Goal: Task Accomplishment & Management: Manage account settings

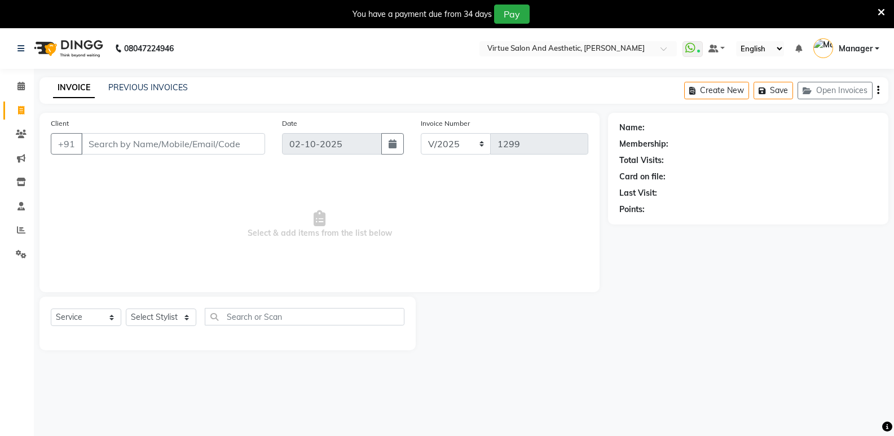
select select "service"
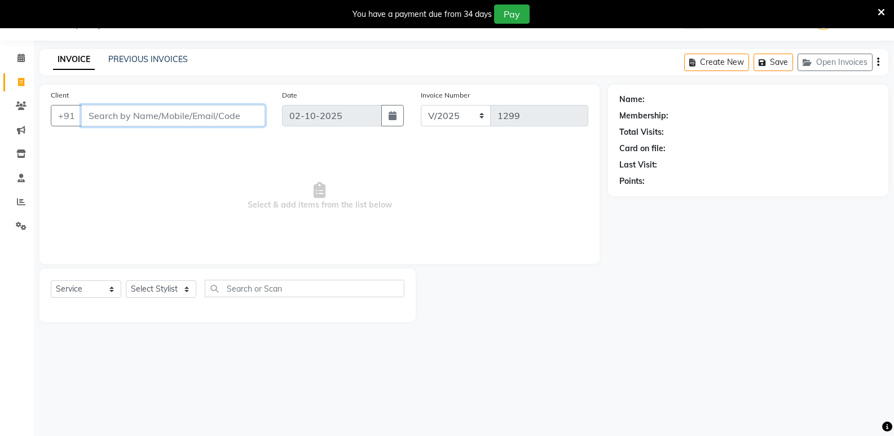
click at [108, 119] on input "Client" at bounding box center [173, 115] width 184 height 21
click at [148, 56] on link "PREVIOUS INVOICES" at bounding box center [147, 59] width 79 height 10
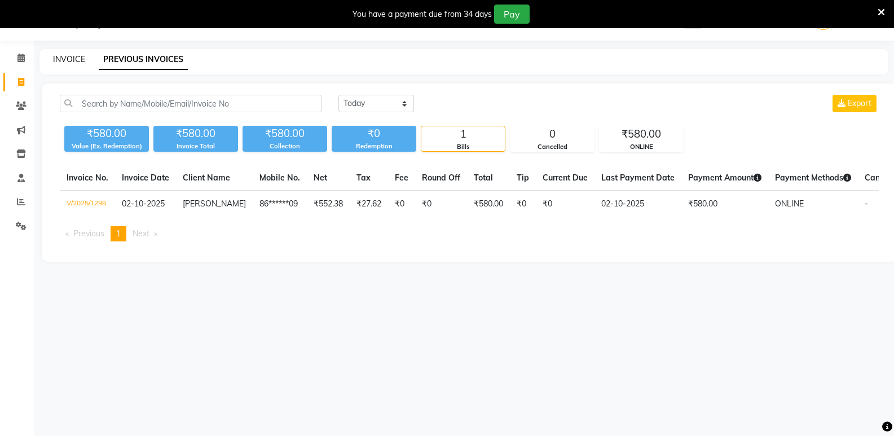
click at [61, 58] on link "INVOICE" at bounding box center [69, 59] width 32 height 10
select select "service"
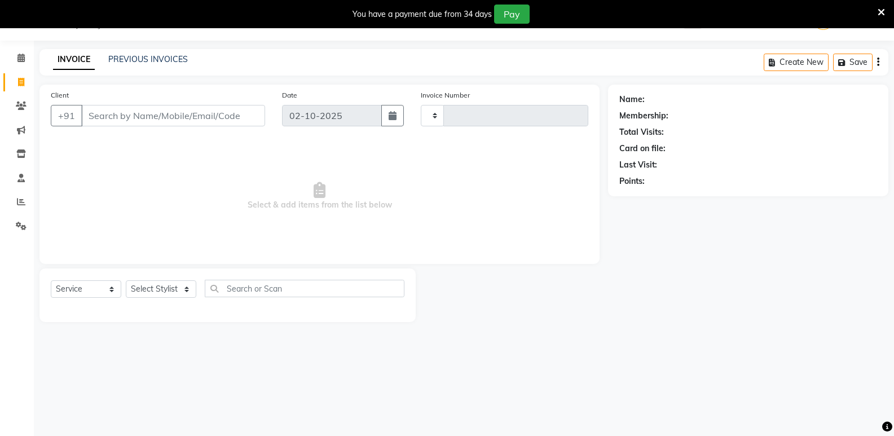
type input "1299"
select select "4611"
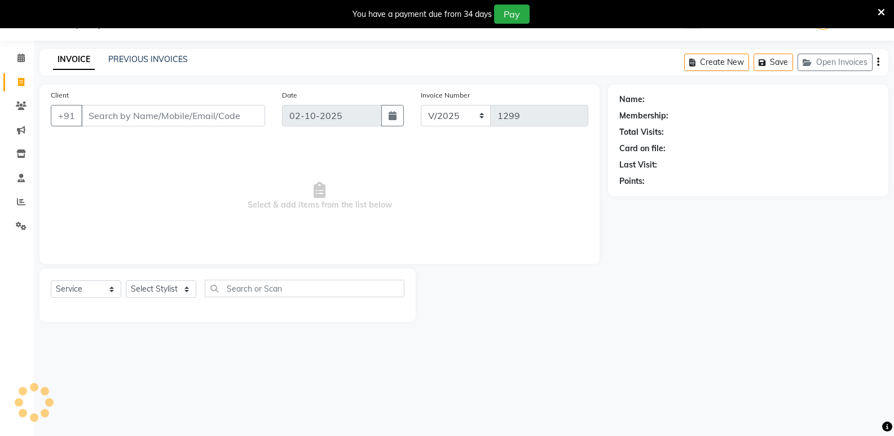
click at [144, 115] on input "Client" at bounding box center [173, 115] width 184 height 21
click at [123, 117] on input "Client" at bounding box center [173, 115] width 184 height 21
click at [141, 114] on input "Client" at bounding box center [173, 115] width 184 height 21
click at [129, 110] on input "Client" at bounding box center [173, 115] width 184 height 21
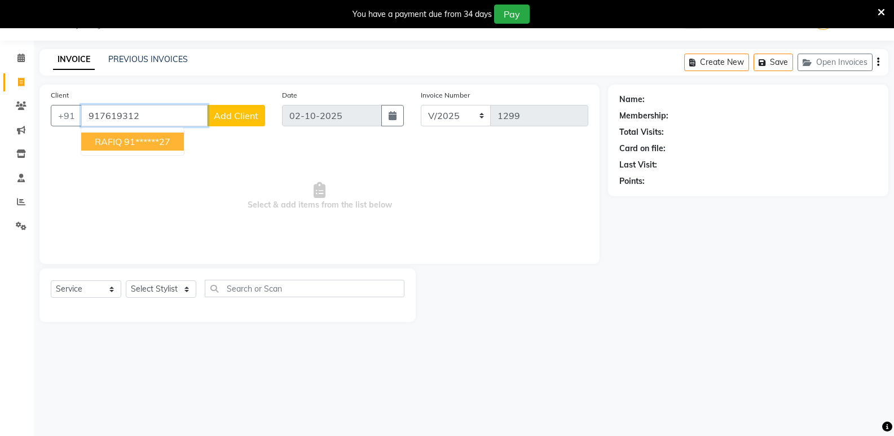
click at [128, 136] on ngb-highlight "91******27" at bounding box center [147, 141] width 46 height 11
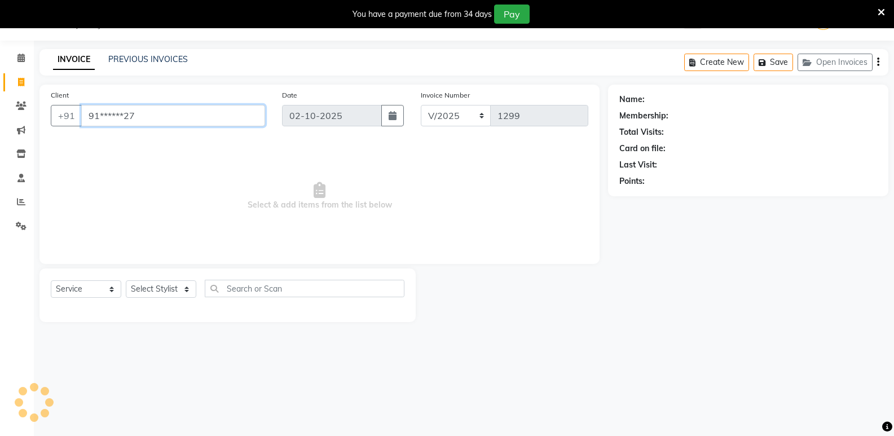
type input "91******27"
select select "1: Object"
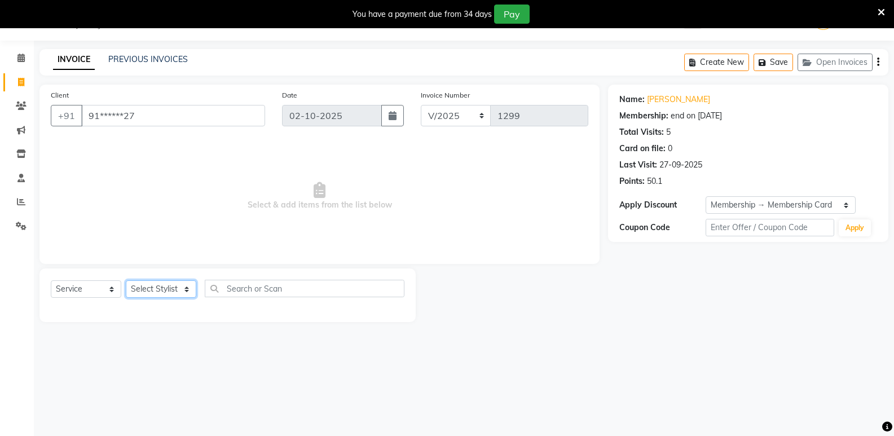
drag, startPoint x: 149, startPoint y: 288, endPoint x: 160, endPoint y: 289, distance: 11.4
click at [149, 288] on select "Select Stylist [PERSON_NAME] [PERSON_NAME] Manager [PERSON_NAME] PRIYA [PERSON_…" at bounding box center [161, 288] width 70 height 17
select select "90679"
click at [126, 280] on select "Select Stylist [PERSON_NAME] [PERSON_NAME] Manager [PERSON_NAME] PRIYA [PERSON_…" at bounding box center [161, 288] width 70 height 17
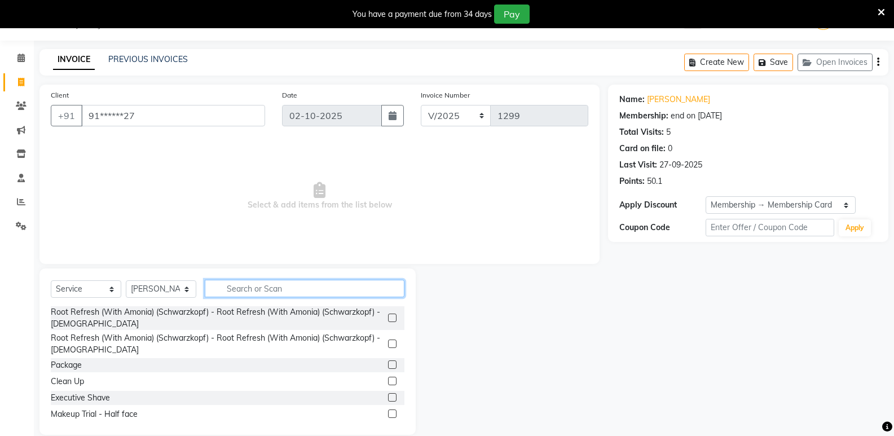
click at [246, 290] on input "text" at bounding box center [305, 288] width 200 height 17
click at [246, 289] on input "text" at bounding box center [305, 288] width 200 height 17
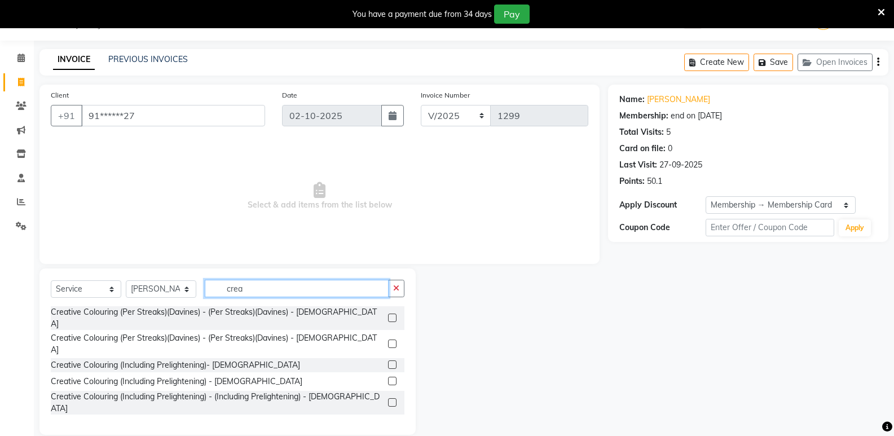
type input "crea"
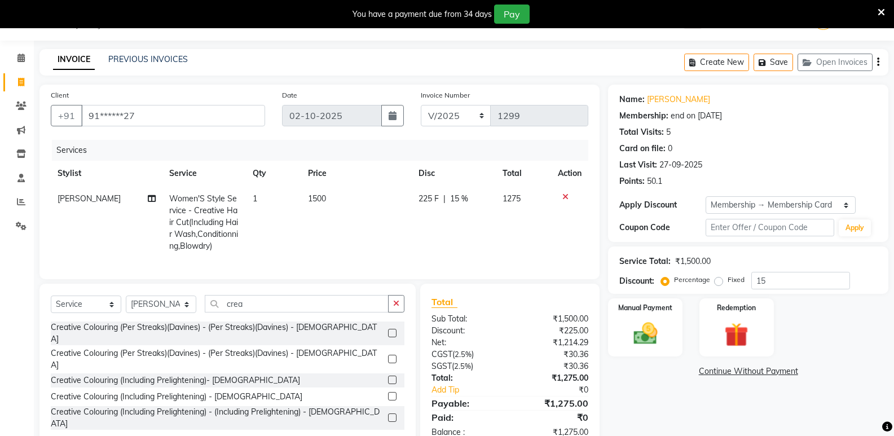
checkbox input "false"
click at [310, 307] on input "crea" at bounding box center [297, 303] width 184 height 17
type input "c"
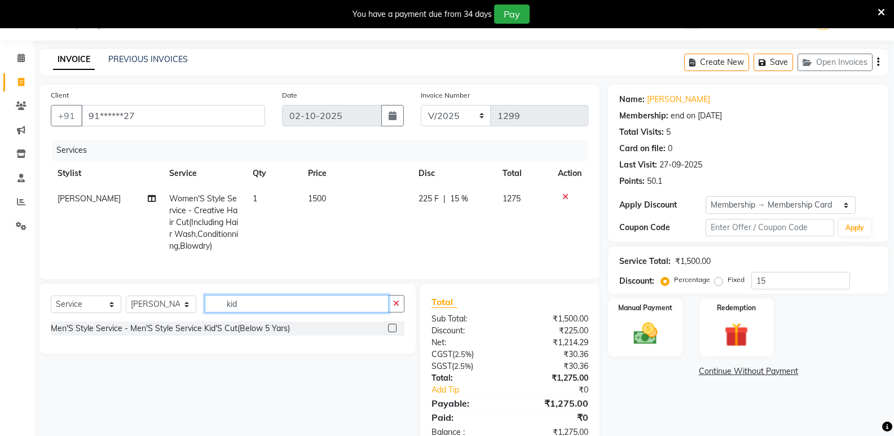
type input "kid"
click at [391, 332] on label at bounding box center [392, 328] width 8 height 8
click at [391, 332] on input "checkbox" at bounding box center [391, 328] width 7 height 7
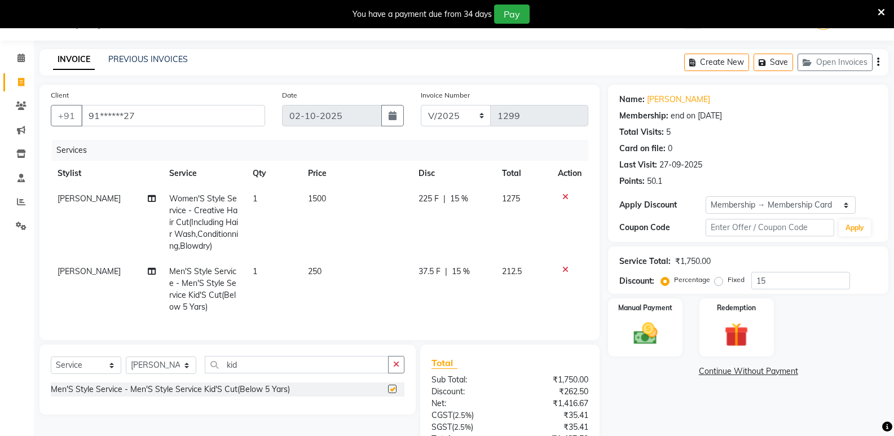
checkbox input "false"
click at [308, 265] on td "250" at bounding box center [356, 289] width 111 height 61
select select "90679"
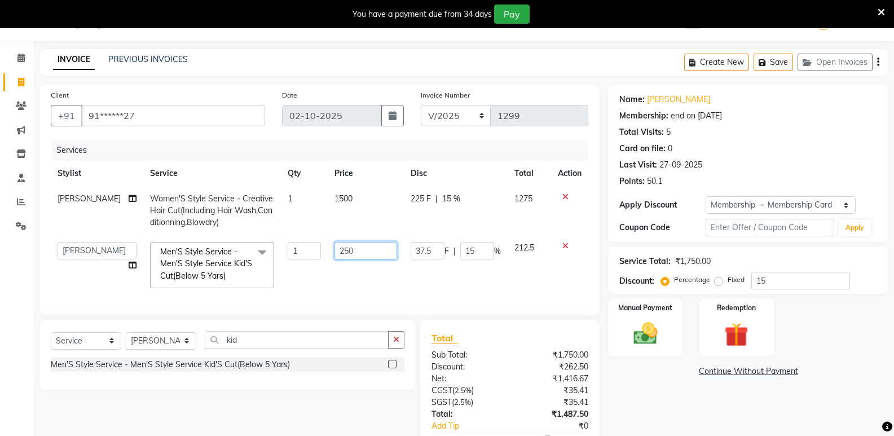
click at [364, 253] on input "250" at bounding box center [365, 250] width 63 height 17
type input "2"
type input "350"
click at [659, 398] on div "Name: [PERSON_NAME] Membership: end on [DATE] Total Visits: 5 Card on file: 0 L…" at bounding box center [752, 285] width 289 height 401
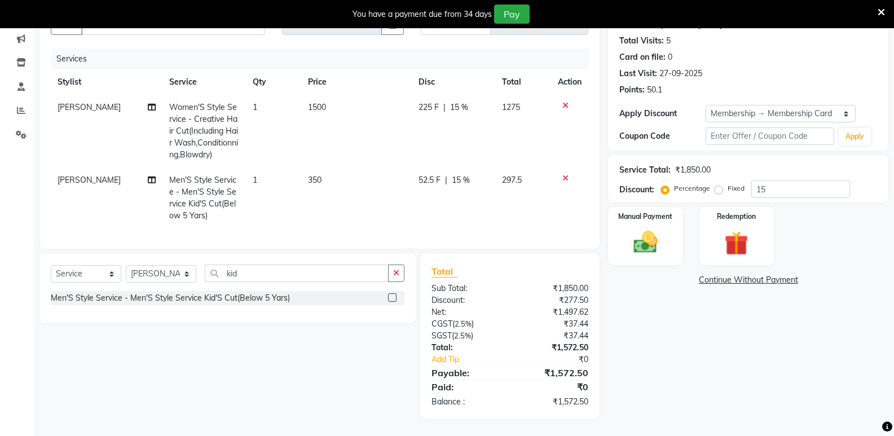
scroll to position [128, 0]
click at [455, 101] on span "15 %" at bounding box center [459, 107] width 18 height 12
select select "90679"
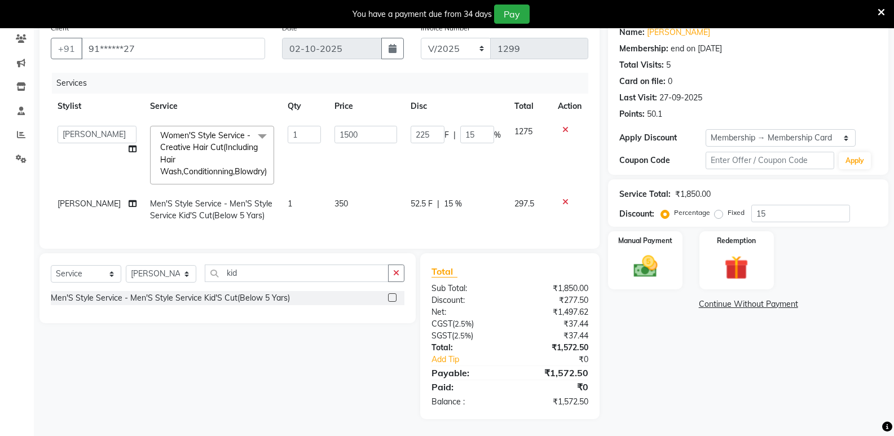
scroll to position [91, 0]
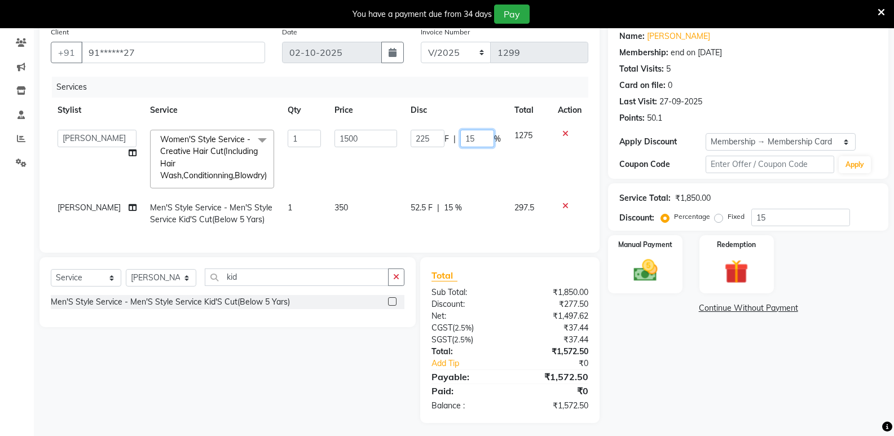
click at [479, 141] on input "15" at bounding box center [477, 138] width 34 height 17
type input "1"
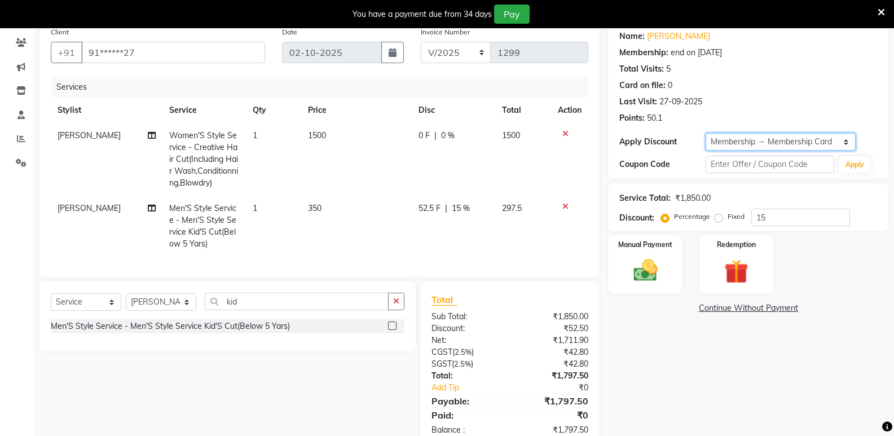
click at [742, 143] on select "Select Membership → Membership Card" at bounding box center [780, 141] width 150 height 17
select select "0:"
click at [705, 133] on select "Select Membership → Membership Card" at bounding box center [780, 141] width 150 height 17
type input "0"
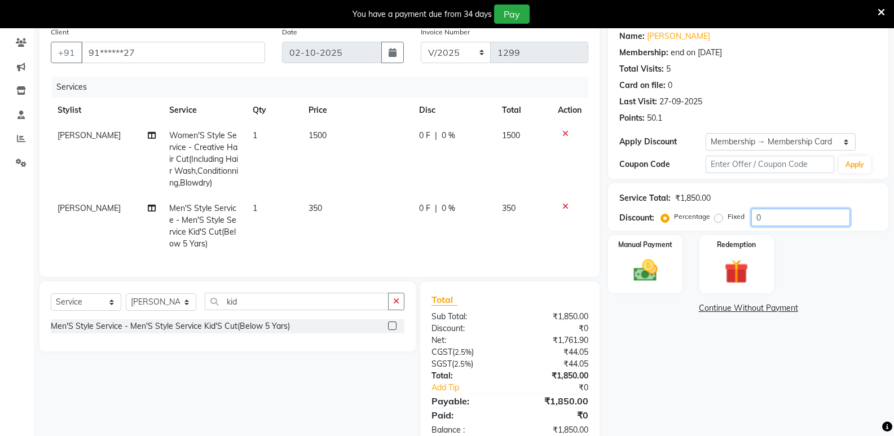
click at [798, 218] on input "0" at bounding box center [800, 217] width 99 height 17
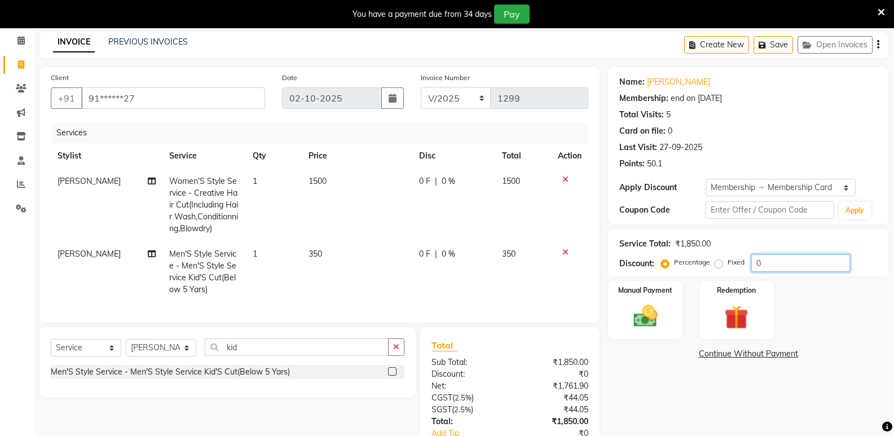
scroll to position [35, 0]
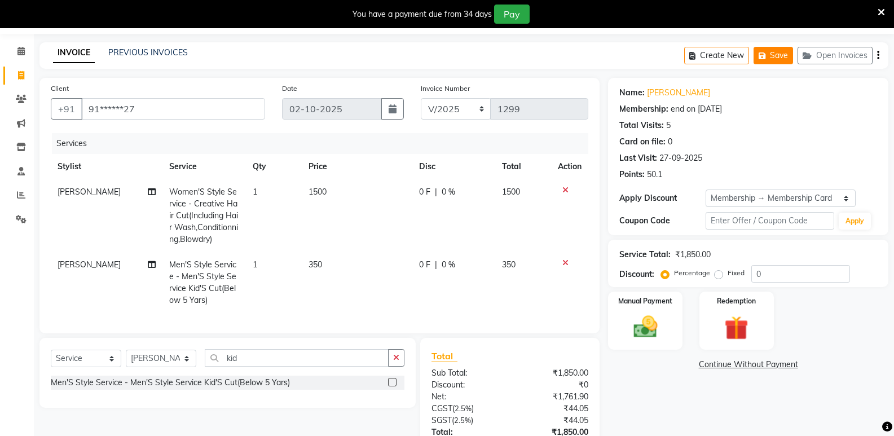
click at [766, 56] on icon "button" at bounding box center [763, 56] width 11 height 8
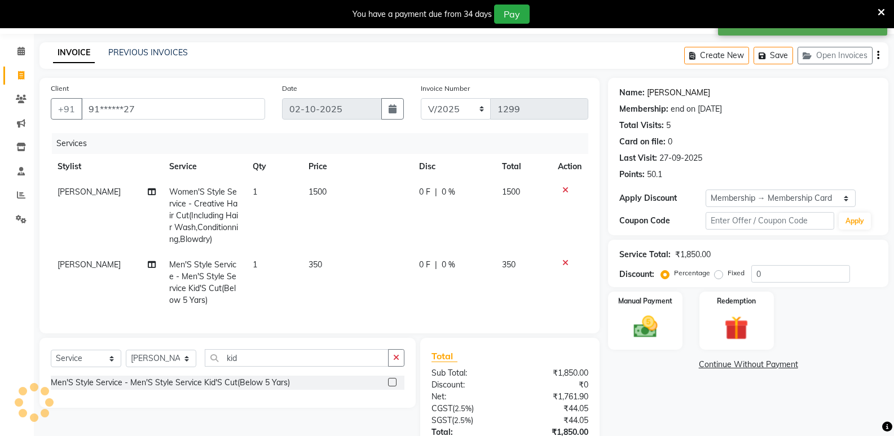
click at [653, 95] on link "[PERSON_NAME]" at bounding box center [678, 93] width 63 height 12
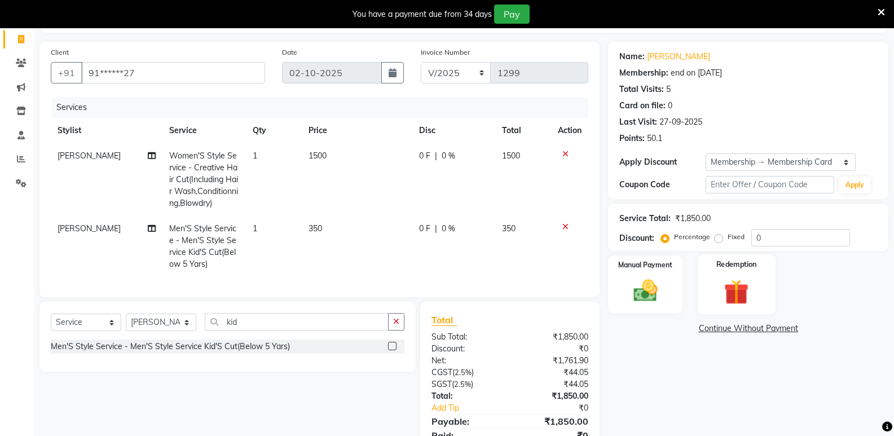
scroll to position [91, 0]
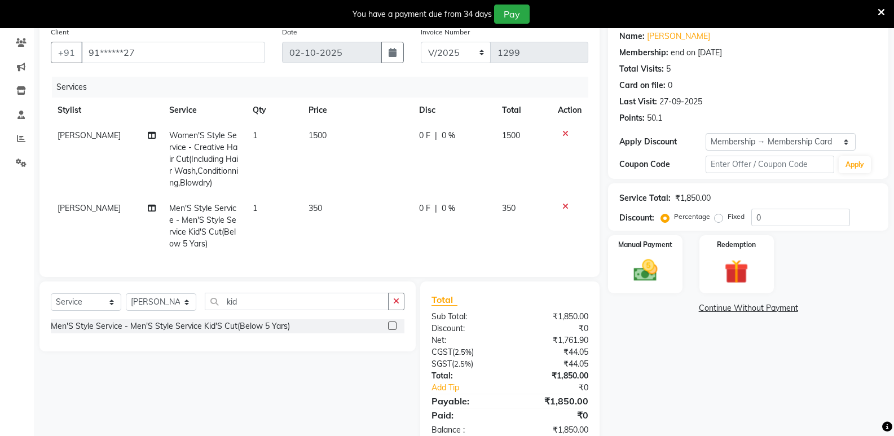
click at [727, 217] on label "Fixed" at bounding box center [735, 216] width 17 height 10
click at [720, 217] on input "Fixed" at bounding box center [721, 217] width 8 height 8
radio input "true"
click at [785, 218] on input "0" at bounding box center [800, 217] width 99 height 17
type input "500"
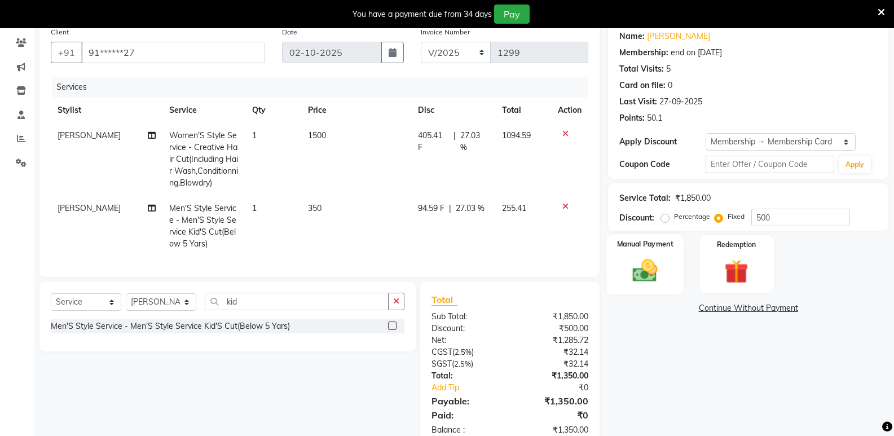
click at [649, 254] on div "Manual Payment" at bounding box center [645, 264] width 77 height 60
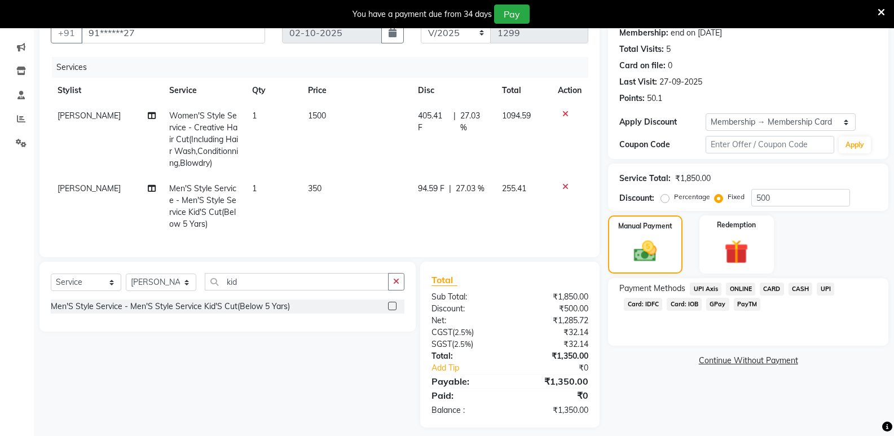
scroll to position [128, 0]
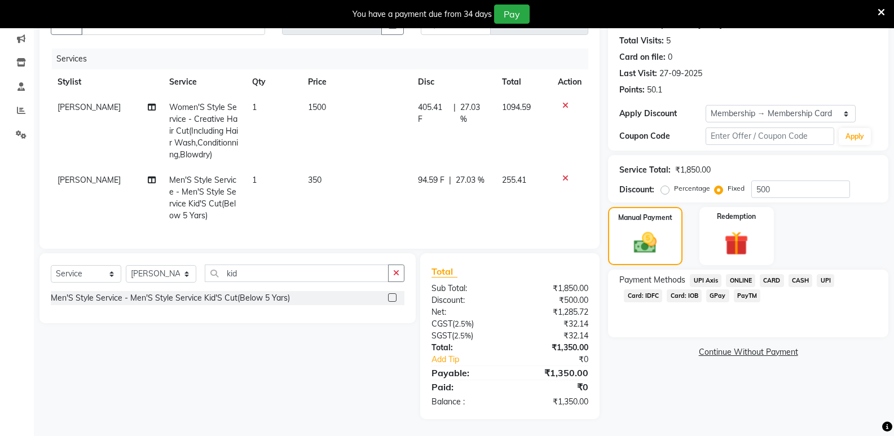
click at [735, 274] on span "ONLINE" at bounding box center [740, 280] width 29 height 13
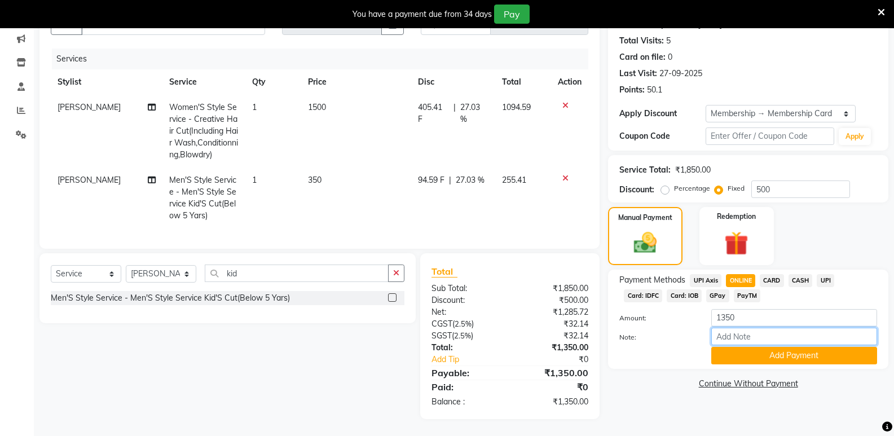
click at [752, 328] on input "Note:" at bounding box center [794, 336] width 166 height 17
type input "membership cancal"
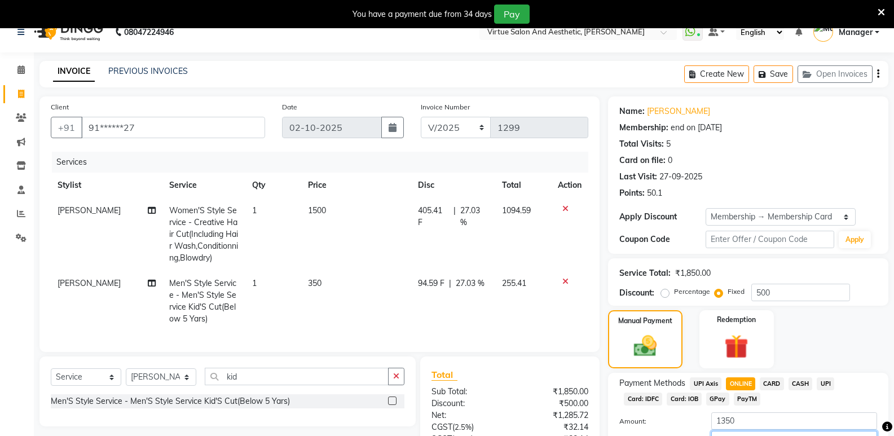
scroll to position [0, 0]
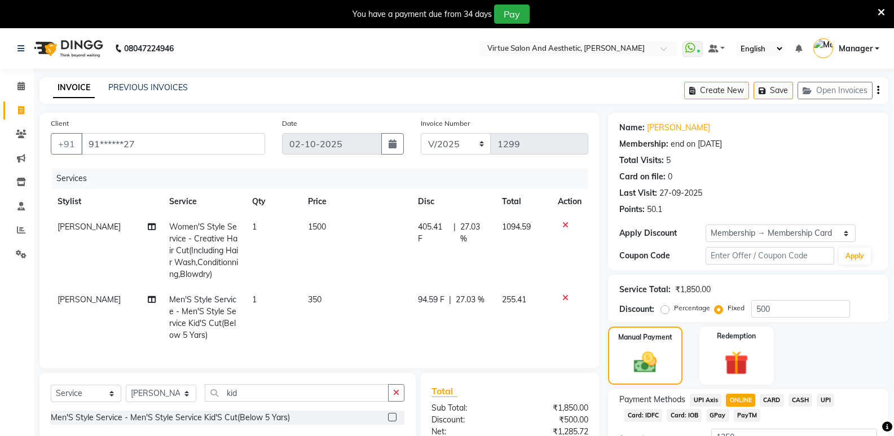
click at [878, 90] on icon "button" at bounding box center [878, 90] width 2 height 1
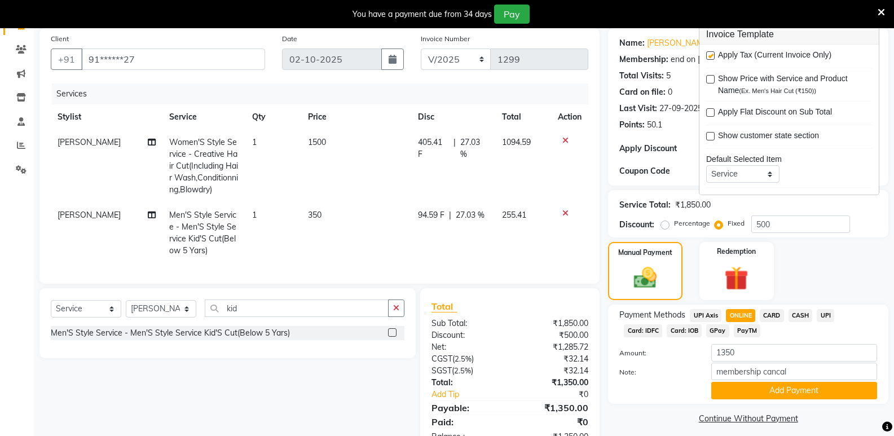
scroll to position [128, 0]
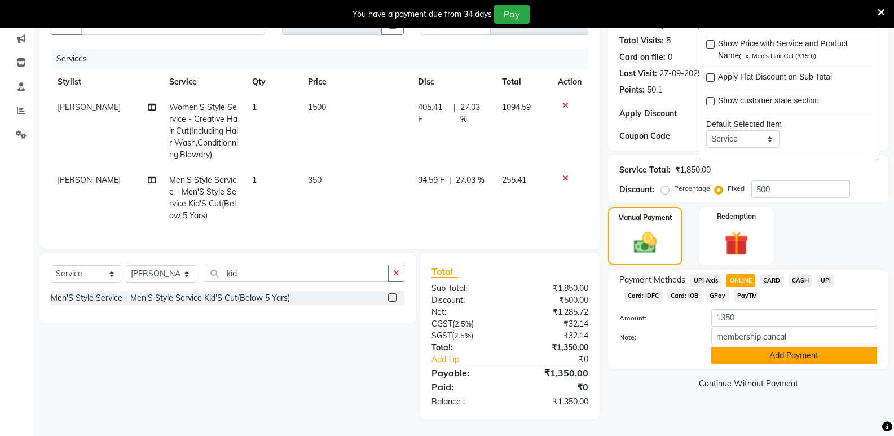
click at [753, 351] on button "Add Payment" at bounding box center [794, 355] width 166 height 17
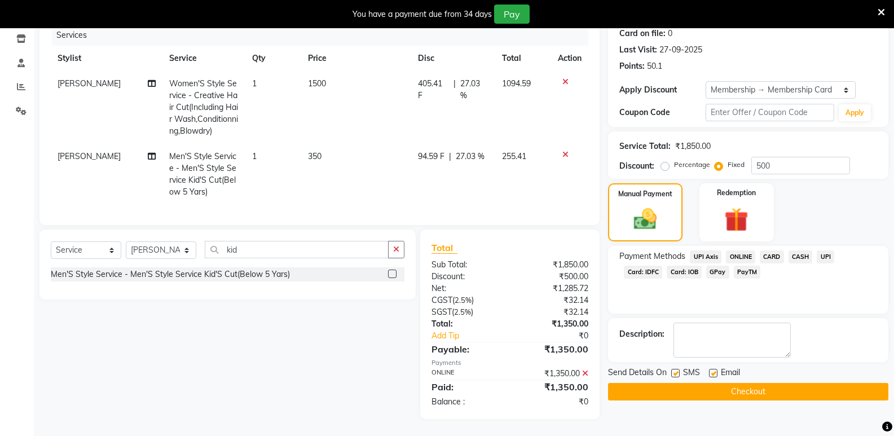
scroll to position [152, 0]
click at [762, 383] on button "Checkout" at bounding box center [748, 391] width 280 height 17
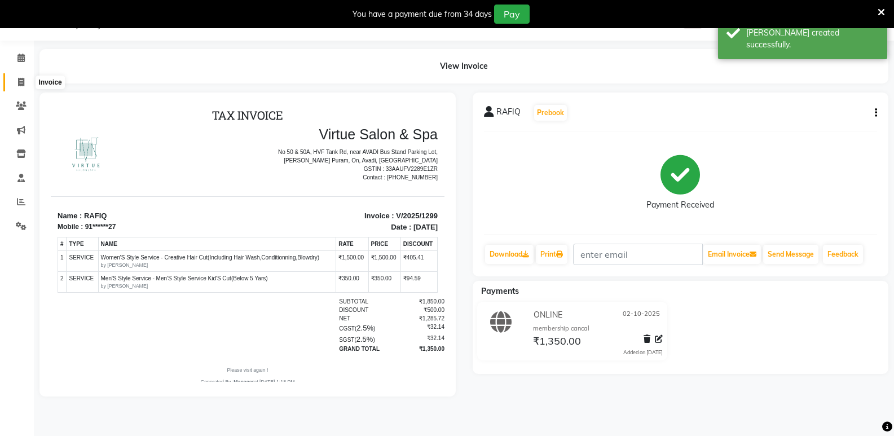
click at [21, 82] on icon at bounding box center [21, 82] width 6 height 8
select select "service"
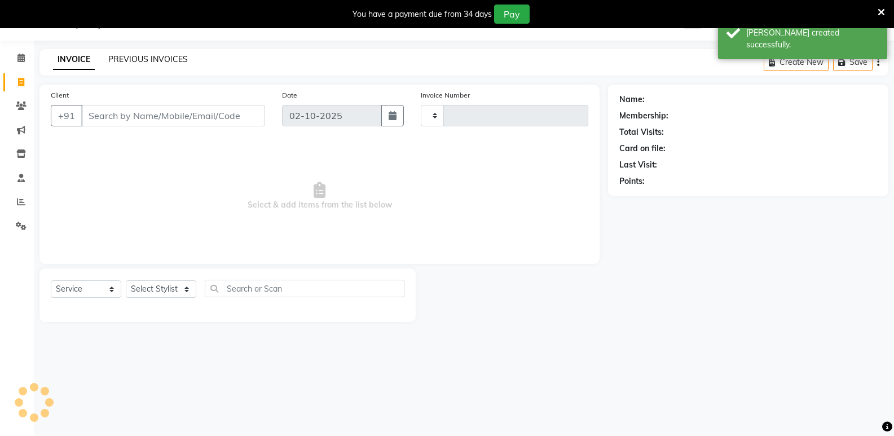
type input "1300"
select select "4611"
click at [129, 62] on link "PREVIOUS INVOICES" at bounding box center [147, 59] width 79 height 10
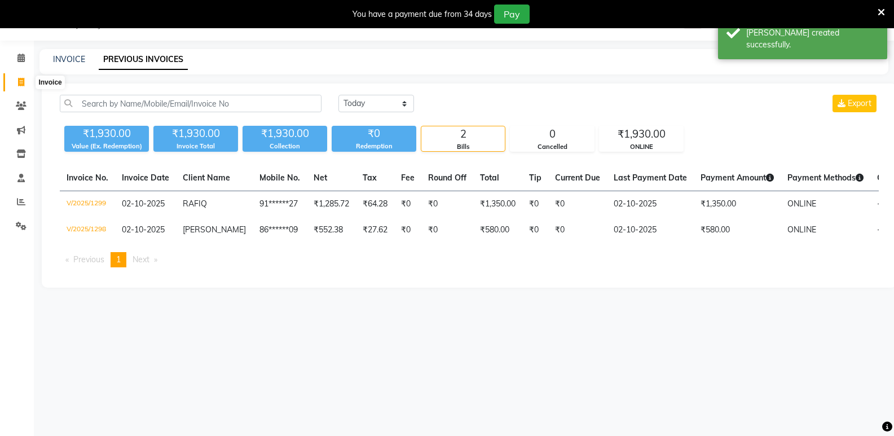
click at [23, 87] on span at bounding box center [21, 82] width 20 height 13
select select "service"
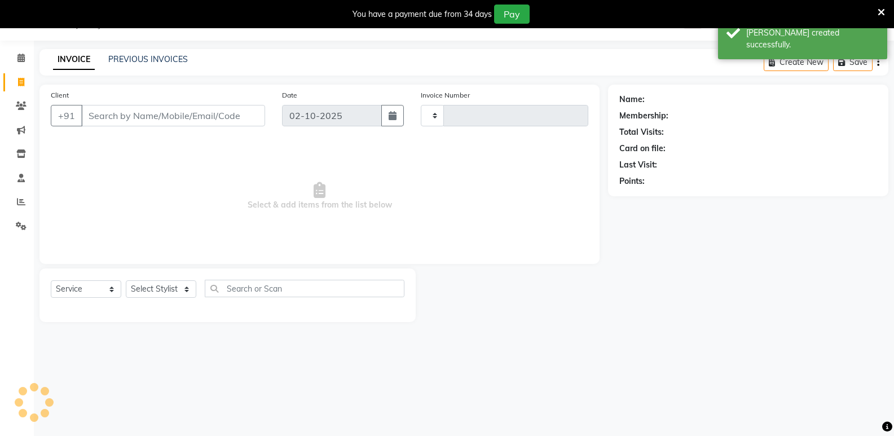
type input "1300"
select select "4611"
click at [150, 62] on link "PREVIOUS INVOICES" at bounding box center [147, 59] width 79 height 10
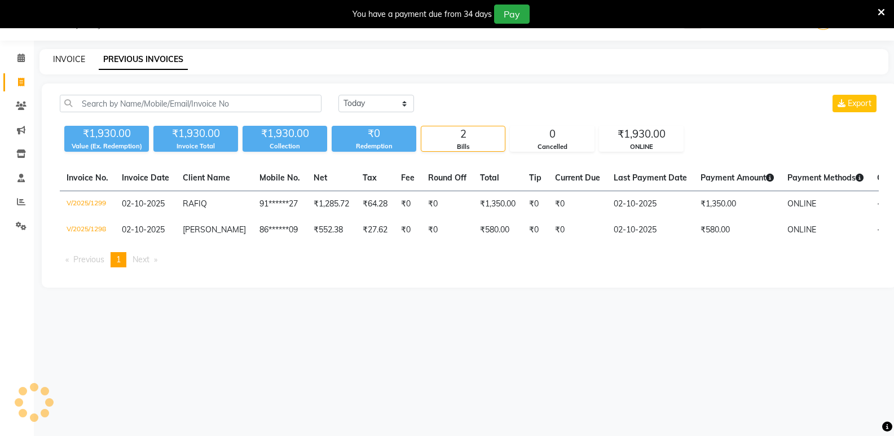
click at [82, 59] on link "INVOICE" at bounding box center [69, 59] width 32 height 10
select select "service"
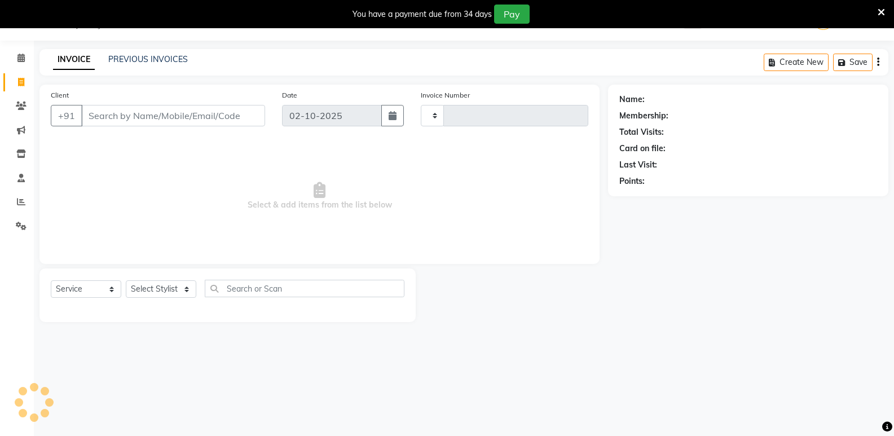
type input "1300"
select select "4611"
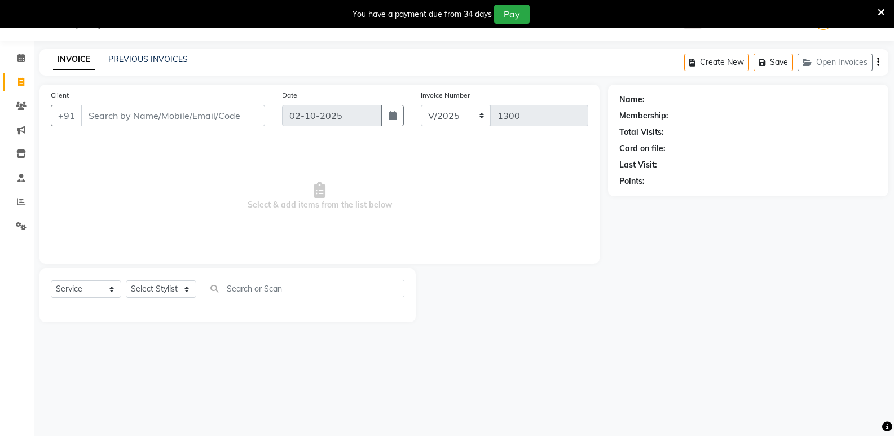
click at [118, 112] on input "Client" at bounding box center [173, 115] width 184 height 21
click at [127, 120] on input "Client" at bounding box center [173, 115] width 184 height 21
type input "9"
type input "8309447586"
click at [238, 115] on span "Add Client" at bounding box center [236, 115] width 45 height 11
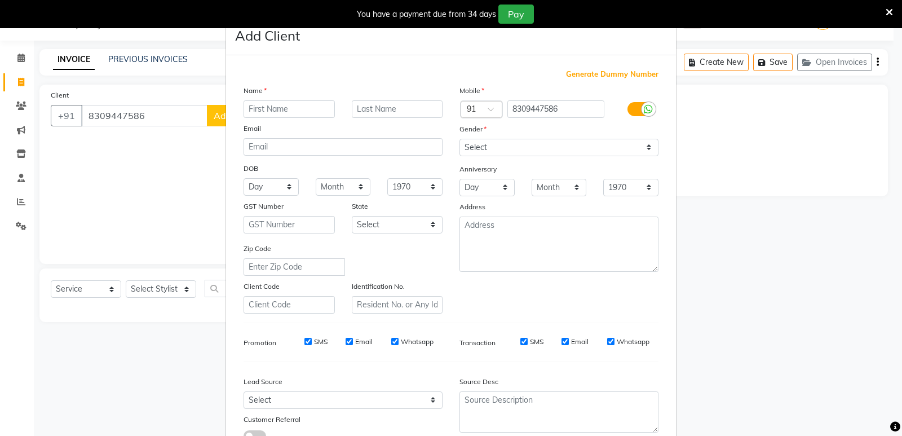
click at [311, 110] on input "text" at bounding box center [289, 108] width 91 height 17
click at [248, 110] on input "[PERSON_NAME]" at bounding box center [289, 108] width 91 height 17
type input "[PERSON_NAME]"
click at [547, 152] on select "Select [DEMOGRAPHIC_DATA] [DEMOGRAPHIC_DATA] Other Prefer Not To Say" at bounding box center [558, 147] width 199 height 17
select select "[DEMOGRAPHIC_DATA]"
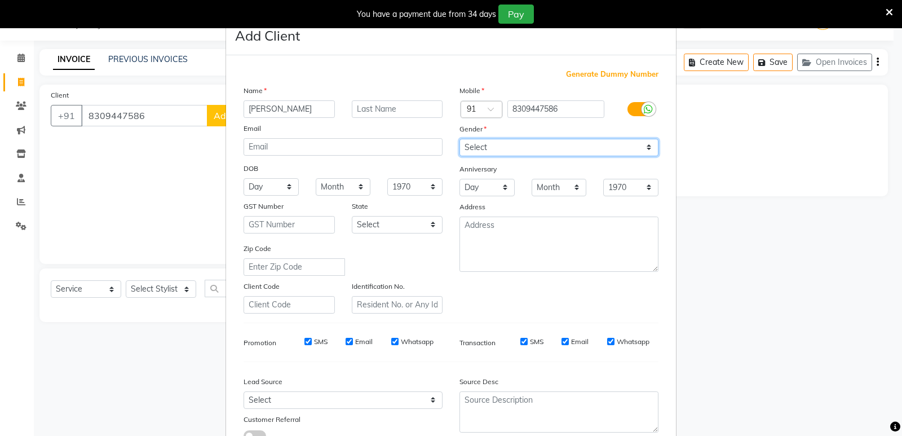
click at [459, 139] on select "Select [DEMOGRAPHIC_DATA] [DEMOGRAPHIC_DATA] Other Prefer Not To Say" at bounding box center [558, 147] width 199 height 17
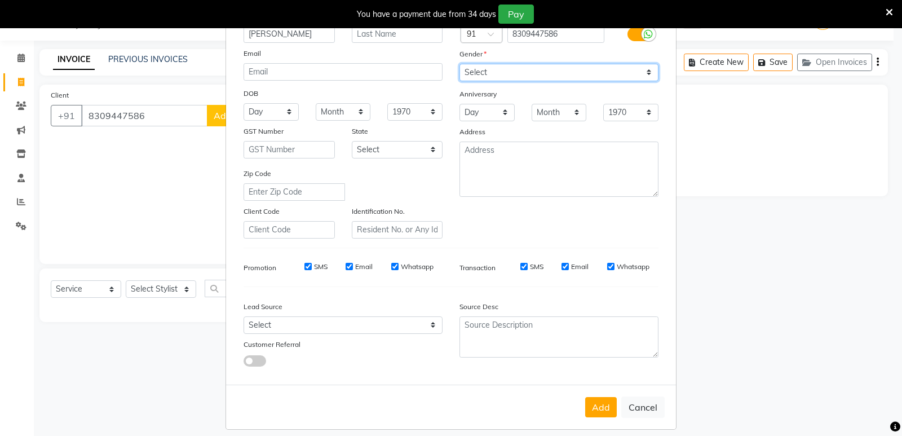
scroll to position [85, 0]
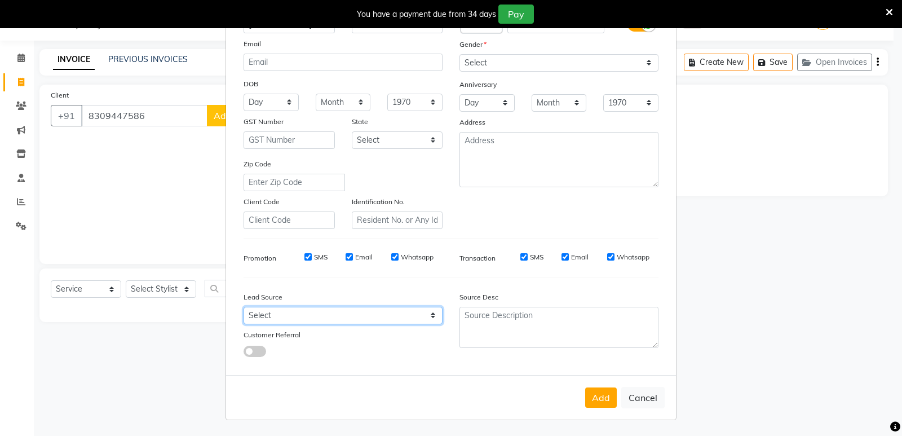
click at [333, 310] on select "Select Walk-in Referral Internet Friend Word of Mouth Advertisement Facebook Ju…" at bounding box center [343, 315] width 199 height 17
select select "31236"
click at [244, 307] on select "Select Walk-in Referral Internet Friend Word of Mouth Advertisement Facebook Ju…" at bounding box center [343, 315] width 199 height 17
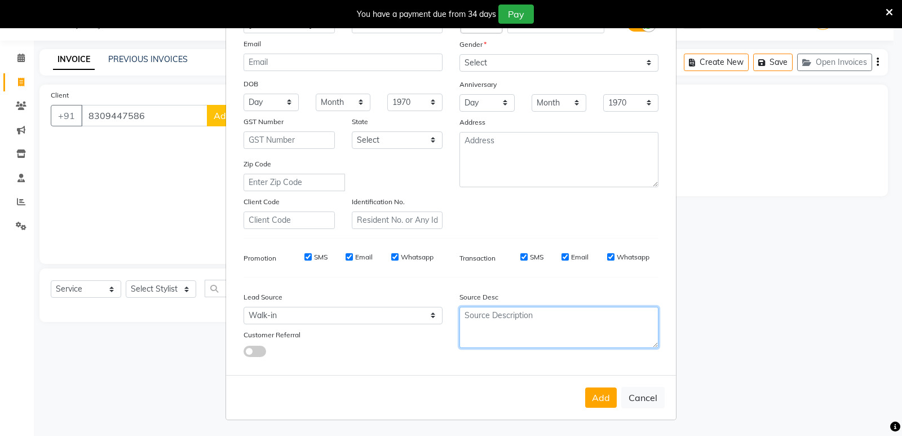
click at [479, 314] on textarea at bounding box center [558, 327] width 199 height 41
type textarea "DC"
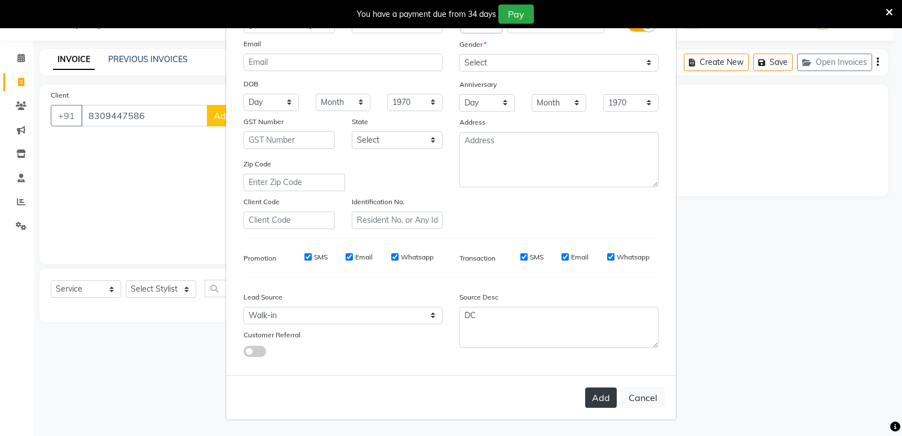
click at [607, 397] on button "Add" at bounding box center [601, 397] width 32 height 20
type input "83******86"
select select
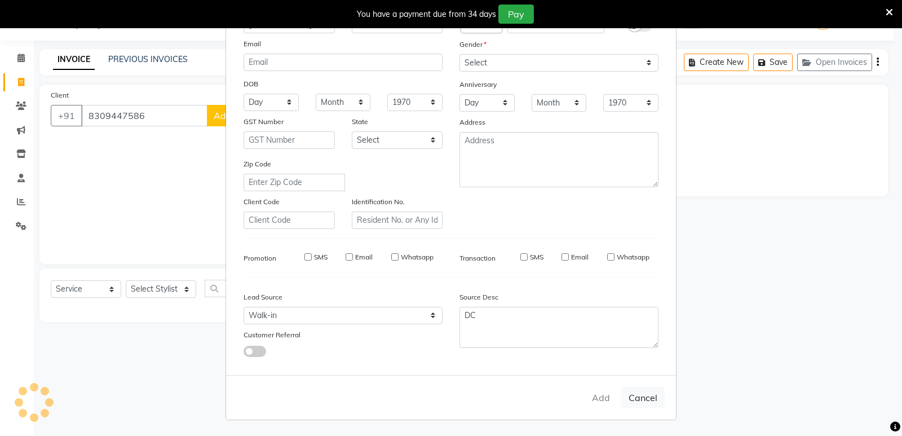
select select
checkbox input "false"
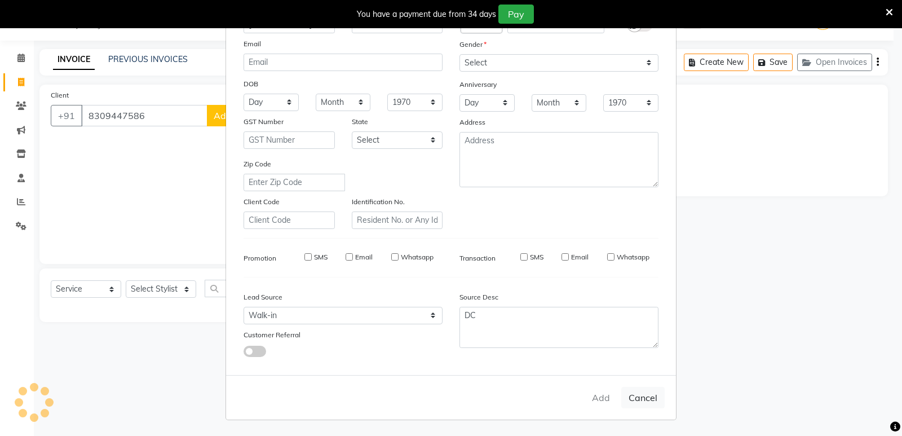
checkbox input "false"
click at [142, 288] on ngb-modal-window "Add Client Generate Dummy Number Name Email DOB Day 01 02 03 04 05 06 07 08 09 …" at bounding box center [451, 218] width 902 height 436
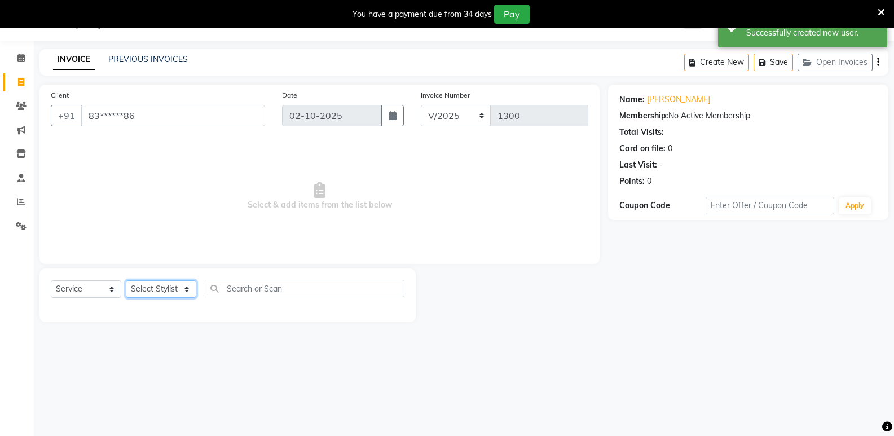
click at [171, 288] on select "Select Stylist [PERSON_NAME] [PERSON_NAME] Manager [PERSON_NAME] PRIYA [PERSON_…" at bounding box center [161, 288] width 70 height 17
select select "90679"
click at [126, 280] on select "Select Stylist [PERSON_NAME] [PERSON_NAME] Manager [PERSON_NAME] PRIYA [PERSON_…" at bounding box center [161, 288] width 70 height 17
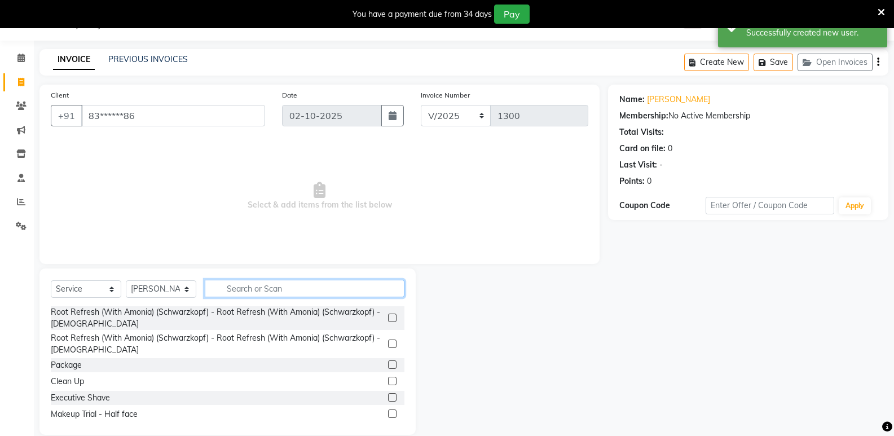
click at [263, 291] on input "text" at bounding box center [305, 288] width 200 height 17
click at [258, 288] on input "text" at bounding box center [305, 288] width 200 height 17
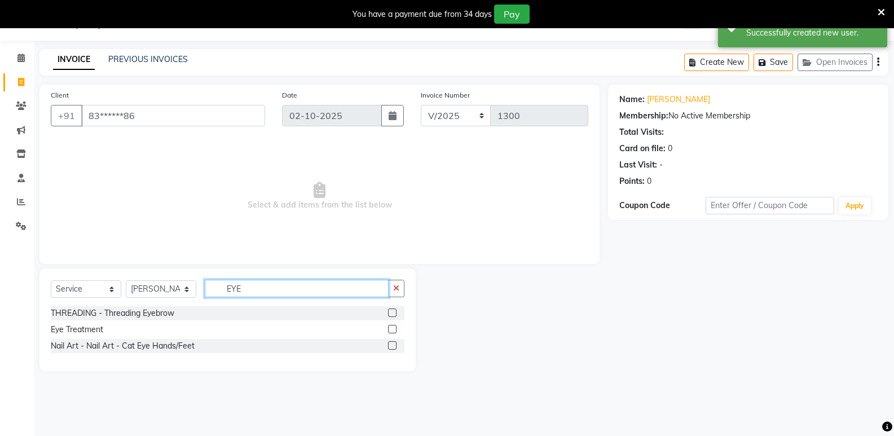
type input "EYE"
click at [388, 314] on label at bounding box center [392, 312] width 8 height 8
click at [388, 314] on input "checkbox" at bounding box center [391, 313] width 7 height 7
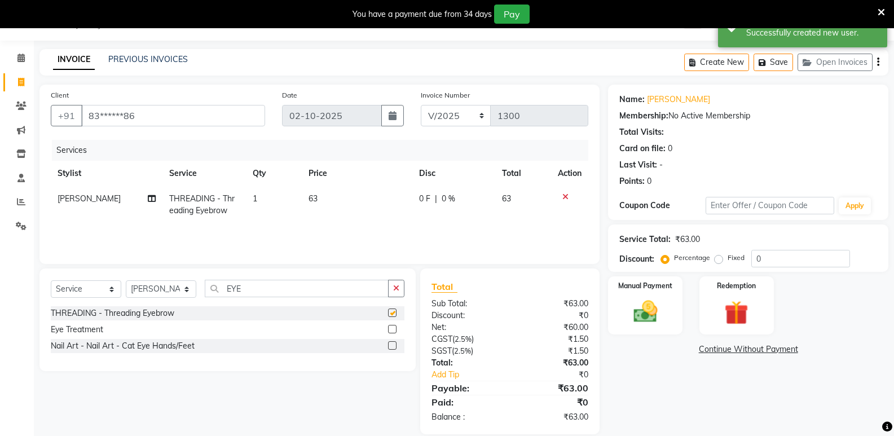
checkbox input "false"
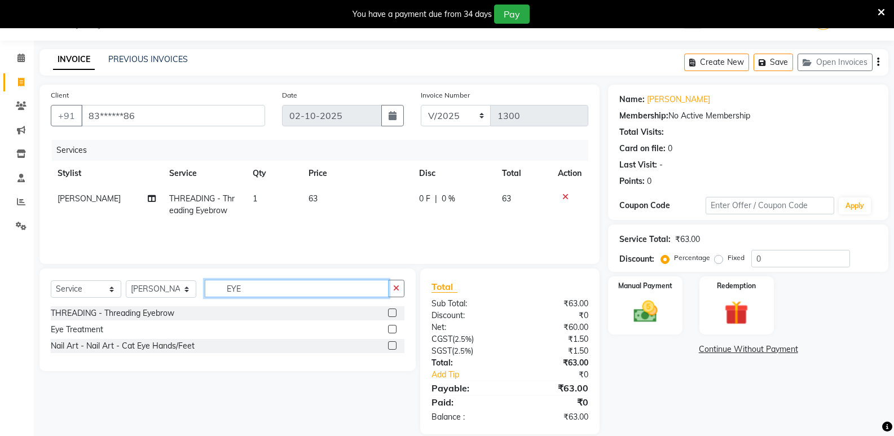
click at [263, 293] on input "EYE" at bounding box center [297, 288] width 184 height 17
type input "E"
type input "UPPER"
click at [393, 310] on label at bounding box center [392, 312] width 8 height 8
click at [393, 310] on input "checkbox" at bounding box center [391, 313] width 7 height 7
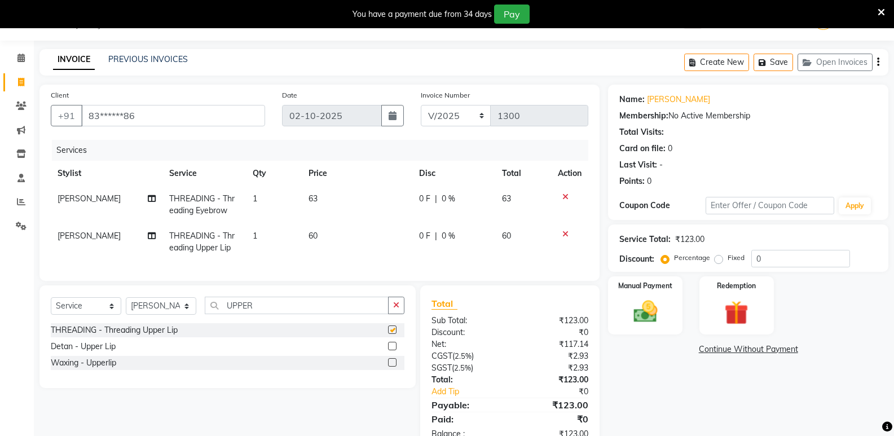
checkbox input "false"
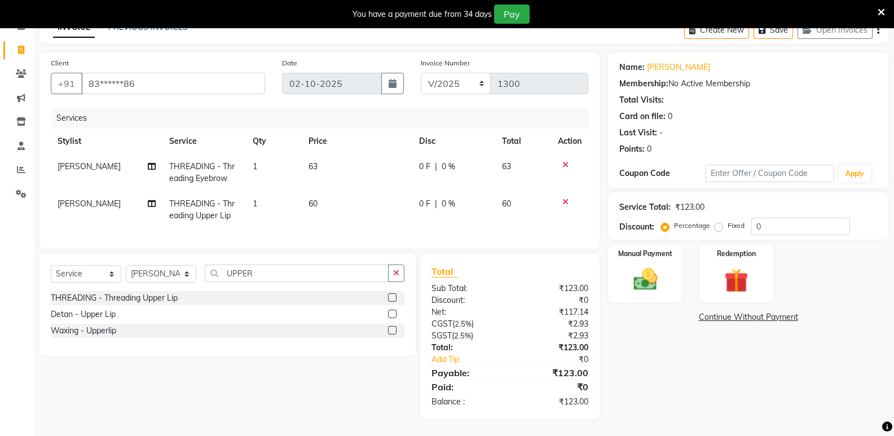
click at [313, 161] on span "63" at bounding box center [312, 166] width 9 height 10
select select "90679"
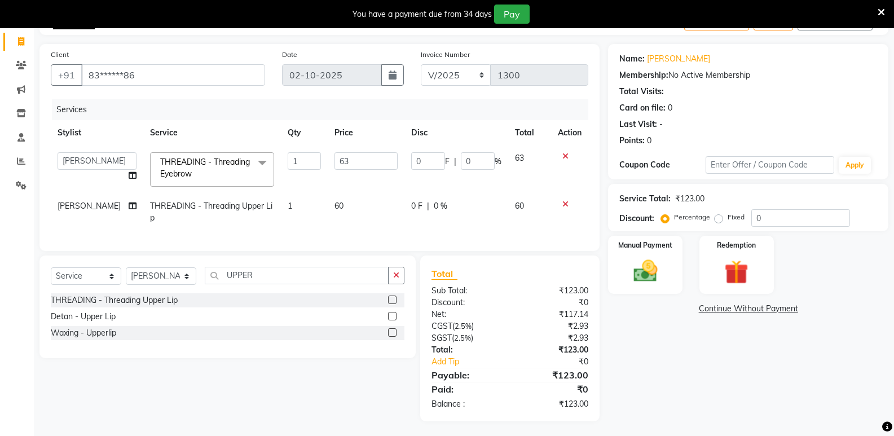
click at [755, 400] on div "Name: [PERSON_NAME] Membership: No Active Membership Total Visits: Card on file…" at bounding box center [752, 232] width 289 height 377
click at [699, 382] on div "Name: [PERSON_NAME] Membership: No Active Membership Total Visits: Card on file…" at bounding box center [752, 232] width 289 height 377
click at [280, 395] on div "Select Service Product Membership Package Voucher Prepaid Gift Card Select Styl…" at bounding box center [223, 338] width 385 height 166
click at [703, 401] on div "Name: [PERSON_NAME] Membership: No Active Membership Total Visits: Card on file…" at bounding box center [752, 232] width 289 height 377
click at [357, 164] on input "63" at bounding box center [365, 160] width 63 height 17
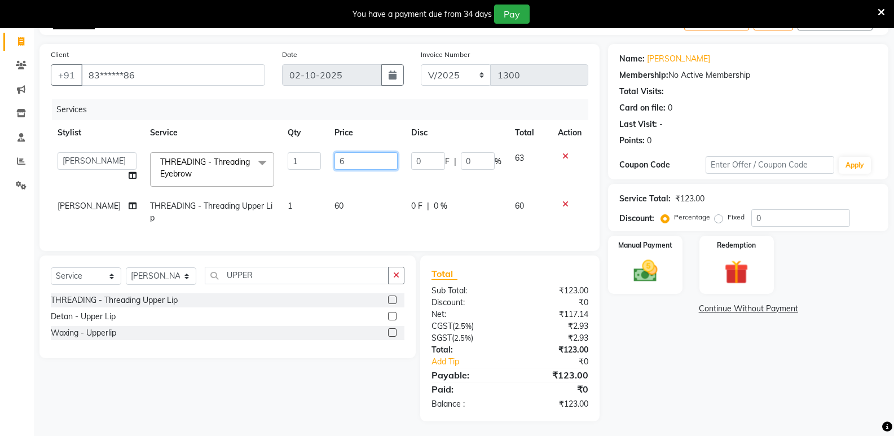
type input "60"
click at [688, 364] on div "Name: [PERSON_NAME] Membership: No Active Membership Total Visits: Card on file…" at bounding box center [752, 232] width 289 height 377
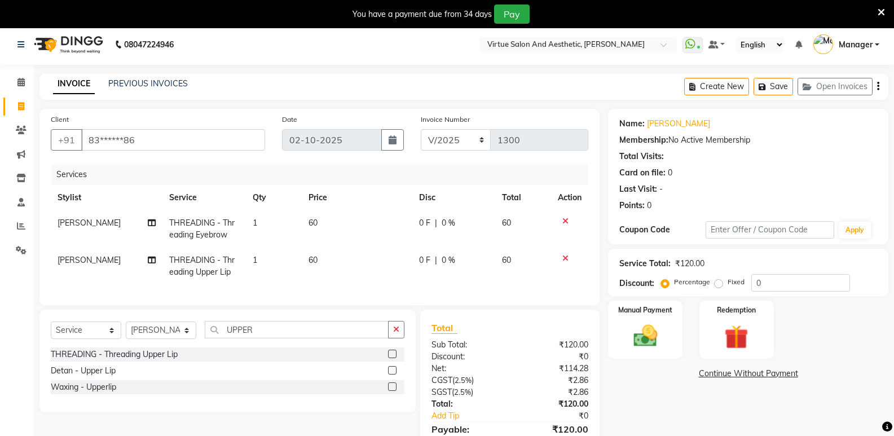
scroll to position [0, 0]
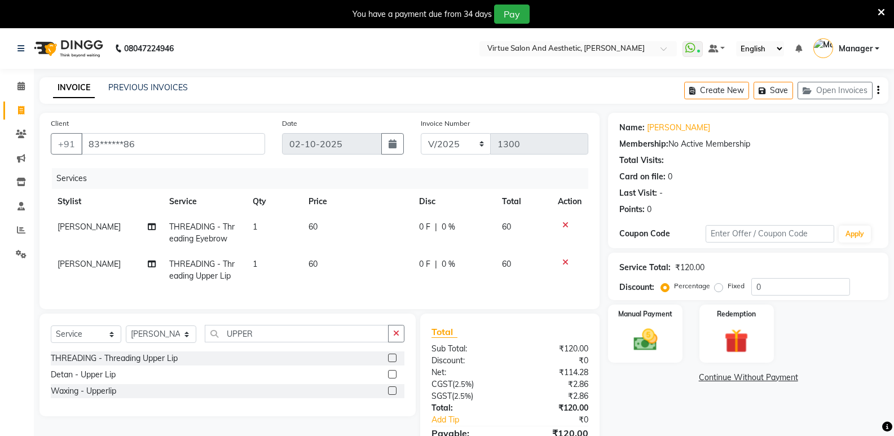
click at [316, 227] on span "60" at bounding box center [312, 227] width 9 height 10
select select "90679"
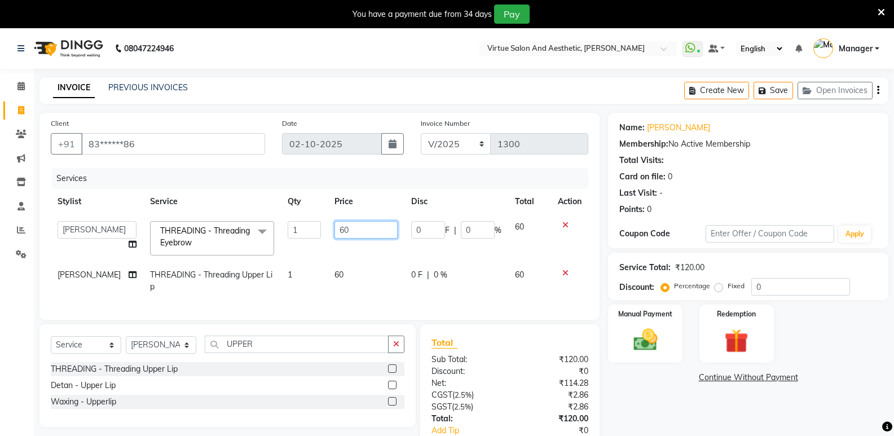
click at [362, 225] on input "60" at bounding box center [365, 229] width 63 height 17
type input "63"
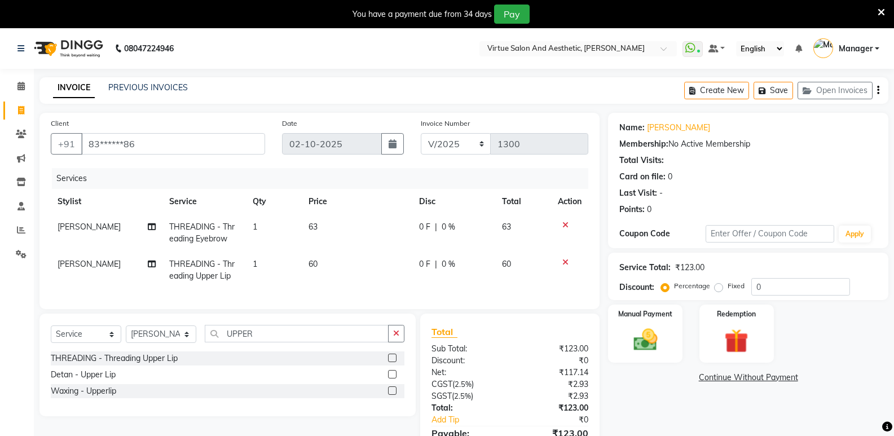
click at [330, 277] on td "60" at bounding box center [357, 269] width 111 height 37
select select "90679"
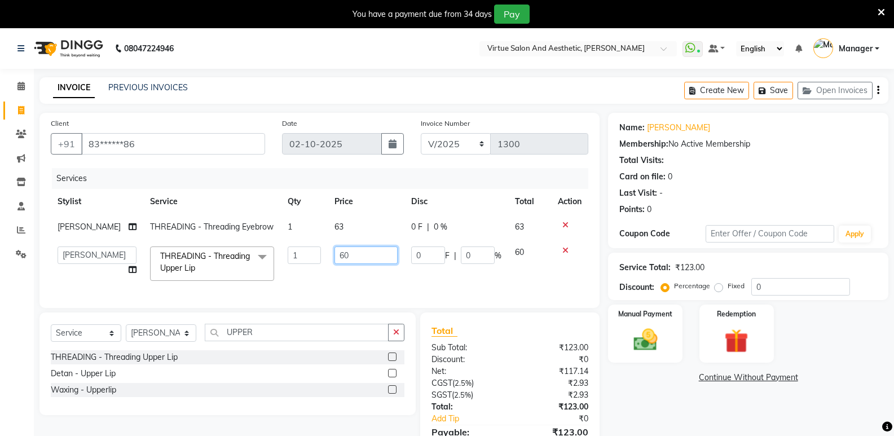
click at [364, 264] on input "60" at bounding box center [365, 254] width 63 height 17
type input "63"
click at [647, 380] on link "Continue Without Payment" at bounding box center [748, 378] width 276 height 12
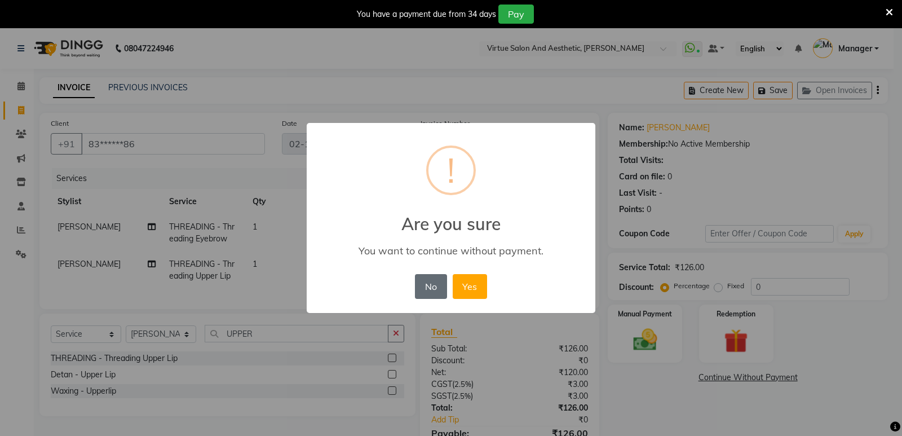
click at [426, 288] on button "No" at bounding box center [431, 286] width 32 height 25
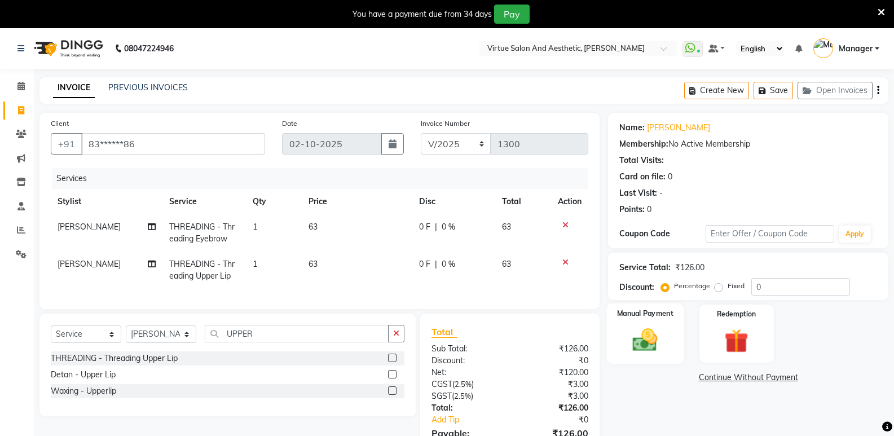
click at [640, 329] on img at bounding box center [645, 339] width 40 height 29
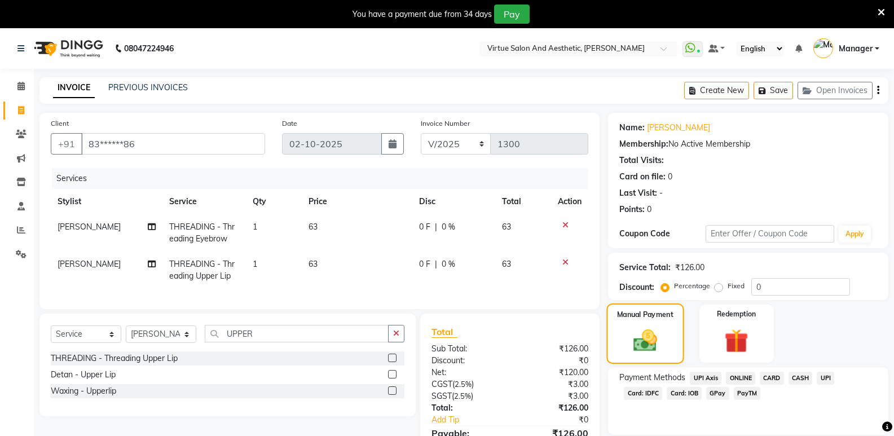
scroll to position [69, 0]
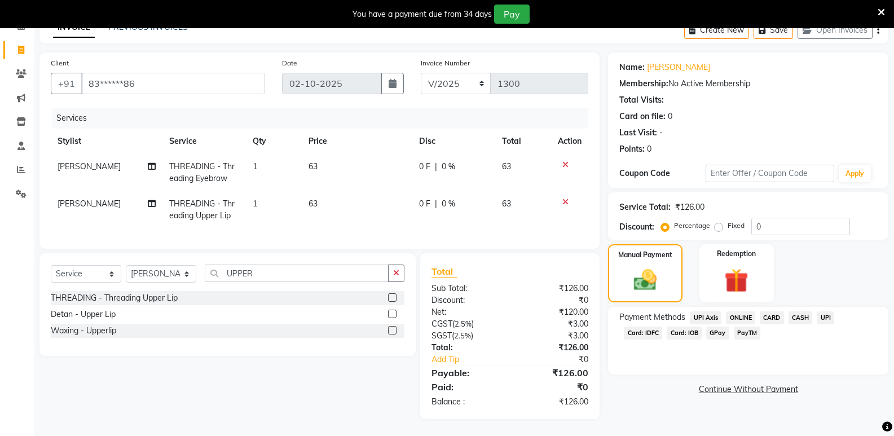
click at [737, 312] on span "ONLINE" at bounding box center [740, 317] width 29 height 13
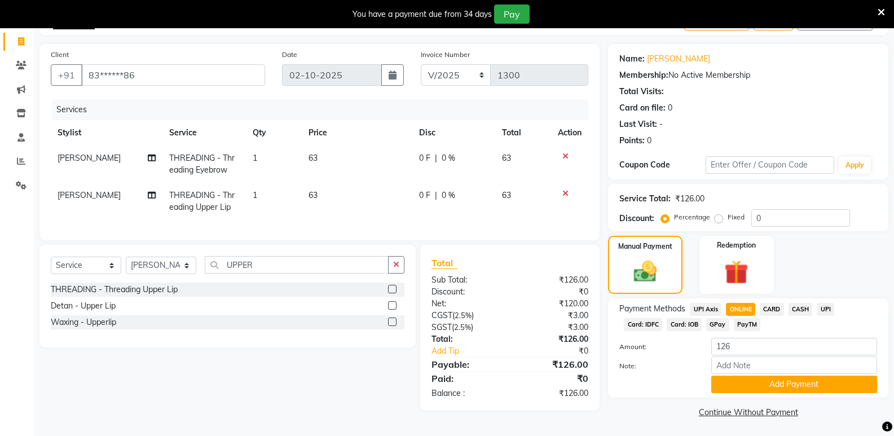
scroll to position [70, 0]
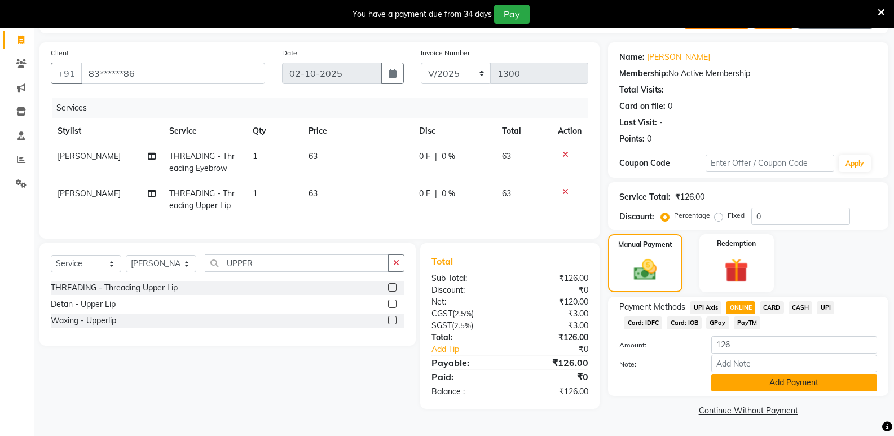
click at [748, 382] on button "Add Payment" at bounding box center [794, 382] width 166 height 17
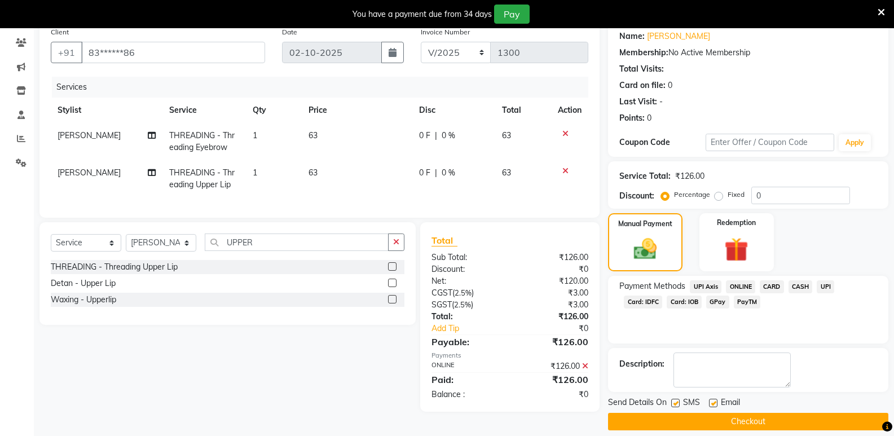
scroll to position [103, 0]
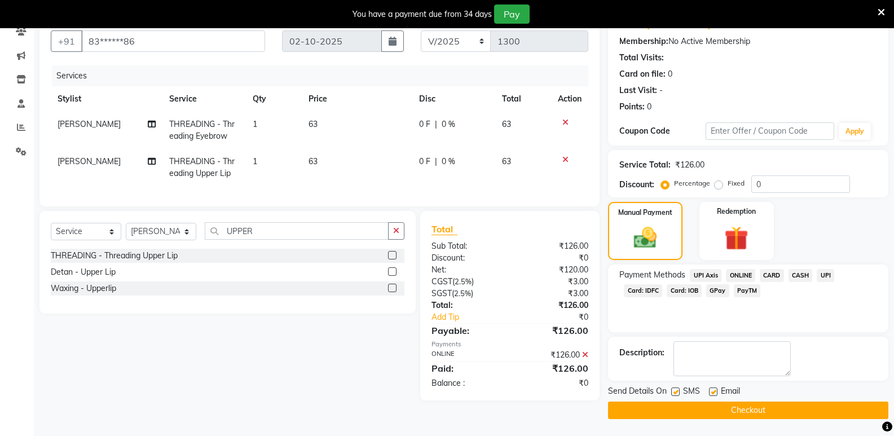
click at [714, 408] on button "Checkout" at bounding box center [748, 409] width 280 height 17
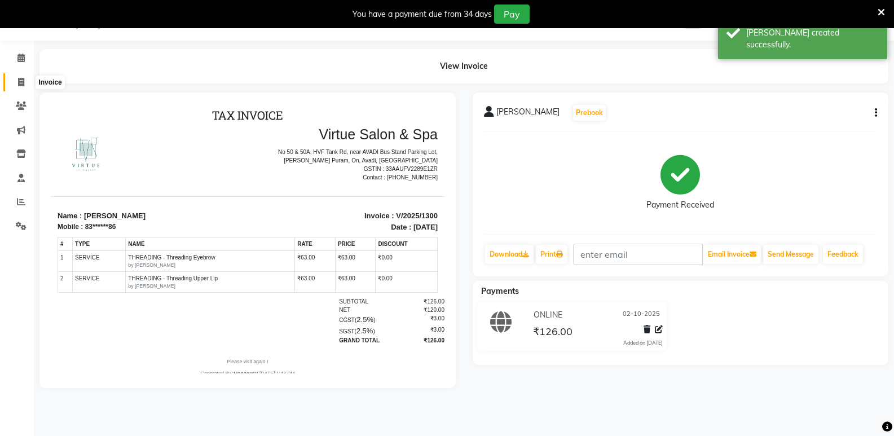
click at [16, 84] on span at bounding box center [21, 82] width 20 height 13
select select "service"
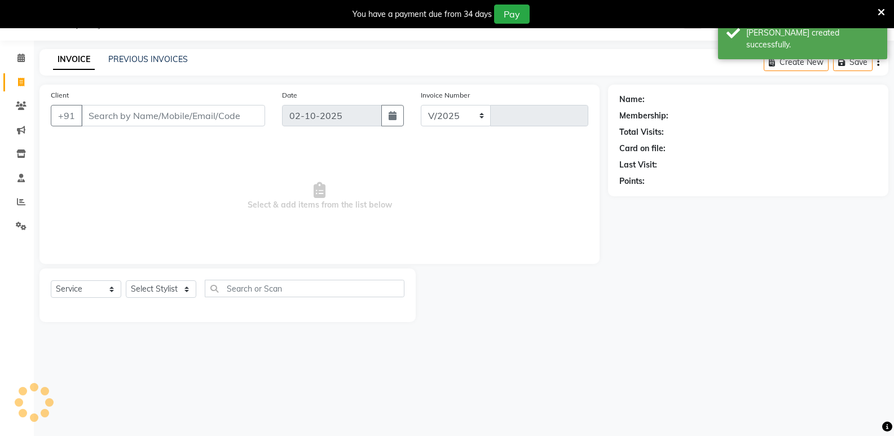
select select "4611"
type input "1301"
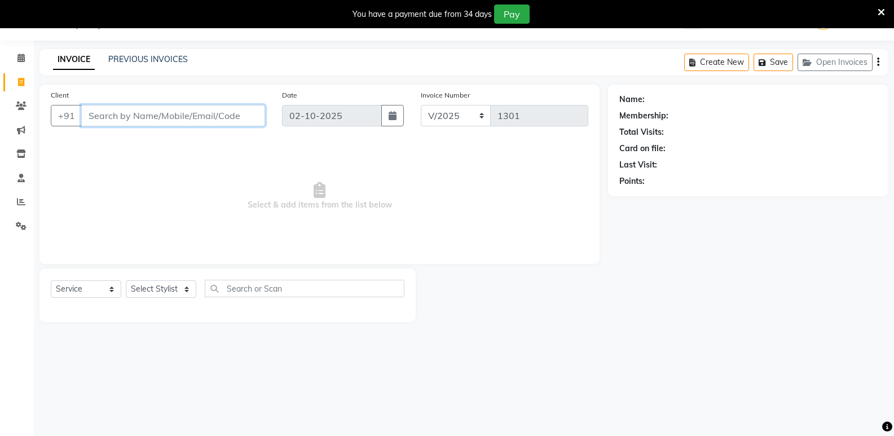
click at [160, 116] on input "Client" at bounding box center [173, 115] width 184 height 21
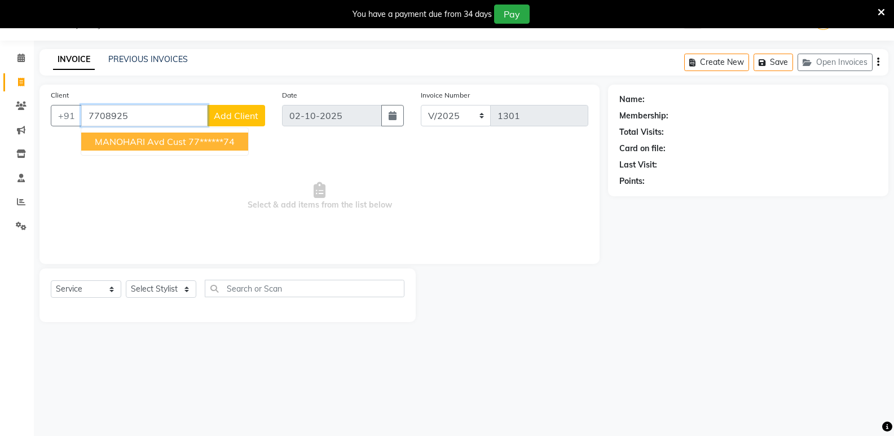
click at [127, 139] on span "MANOHARI Avd Cust" at bounding box center [140, 141] width 91 height 11
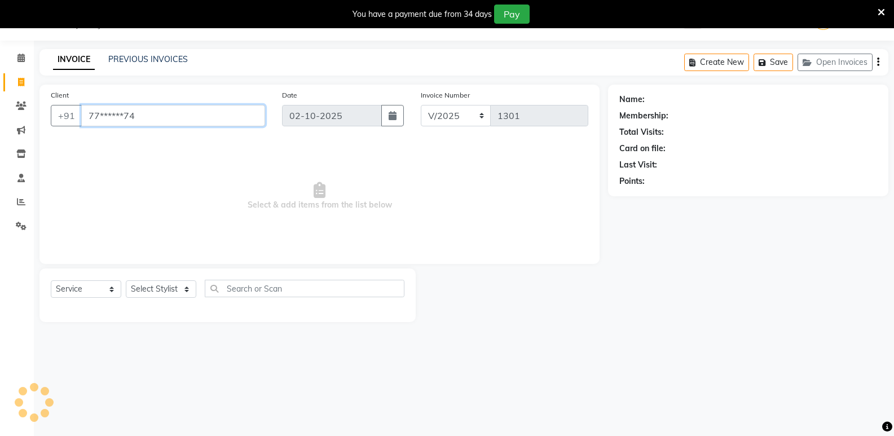
type input "77******74"
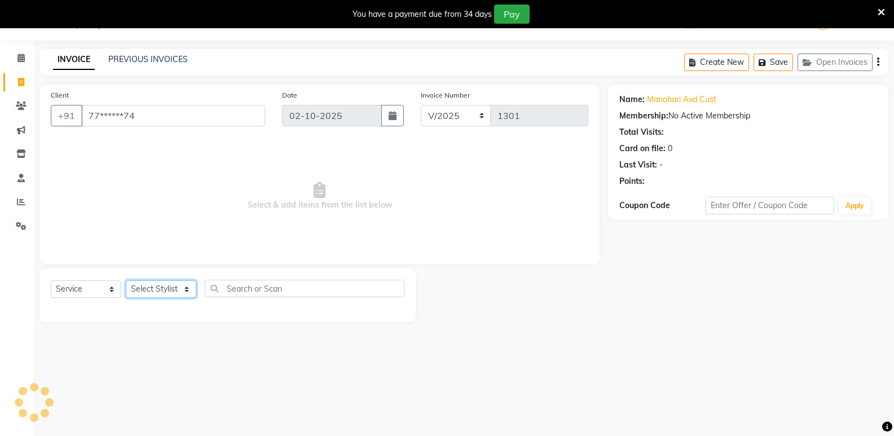
click at [160, 288] on select "Select Stylist [PERSON_NAME] [PERSON_NAME] Manager [PERSON_NAME] PRIYA [PERSON_…" at bounding box center [161, 288] width 70 height 17
select select "44177"
click at [126, 280] on select "Select Stylist [PERSON_NAME] [PERSON_NAME] Manager [PERSON_NAME] PRIYA [PERSON_…" at bounding box center [161, 288] width 70 height 17
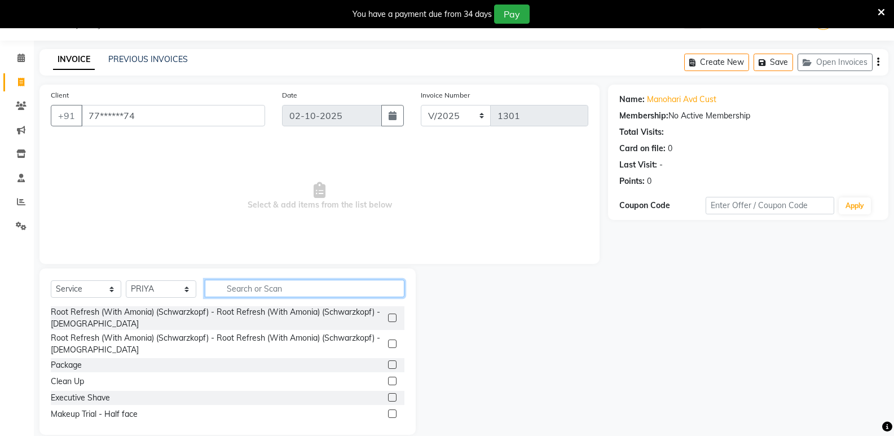
click at [229, 284] on input "text" at bounding box center [305, 288] width 200 height 17
click at [231, 285] on input "text" at bounding box center [305, 288] width 200 height 17
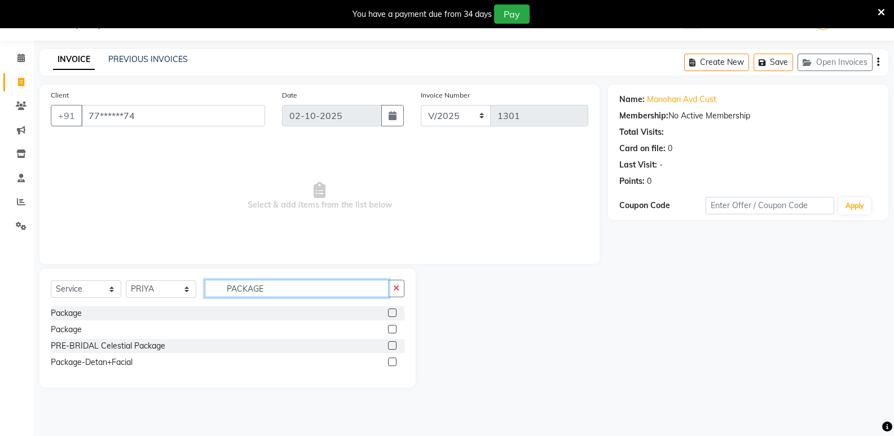
type input "PACKAGE"
click at [391, 312] on label at bounding box center [392, 312] width 8 height 8
click at [391, 312] on input "checkbox" at bounding box center [391, 313] width 7 height 7
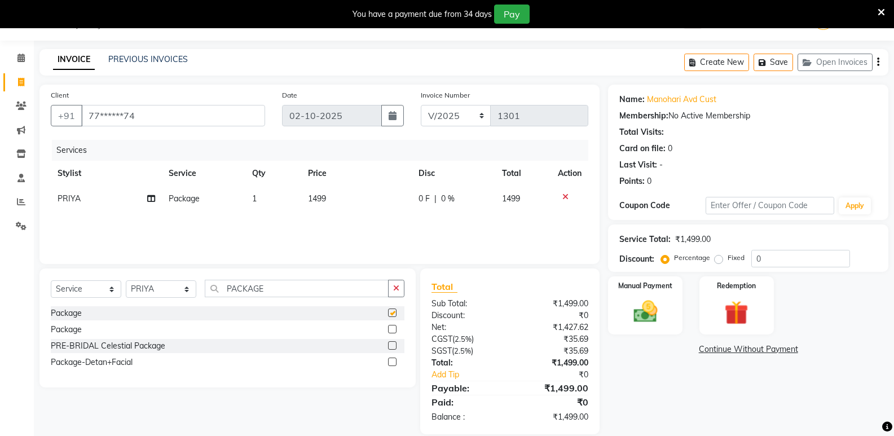
checkbox input "false"
click at [318, 200] on span "1499" at bounding box center [317, 198] width 18 height 10
select select "44177"
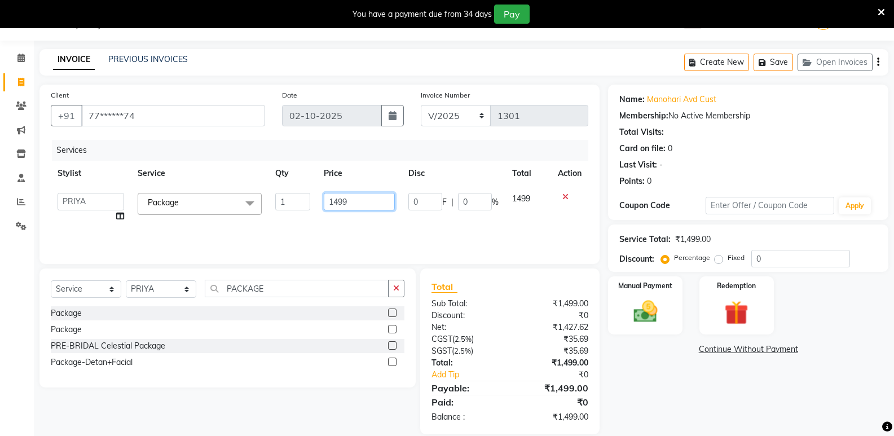
click at [364, 200] on input "1499" at bounding box center [359, 201] width 70 height 17
type input "1"
type input "5000"
click at [662, 387] on div "Name: Manohari Avd Cust Membership: No Active Membership Total Visits: Card on …" at bounding box center [752, 260] width 289 height 350
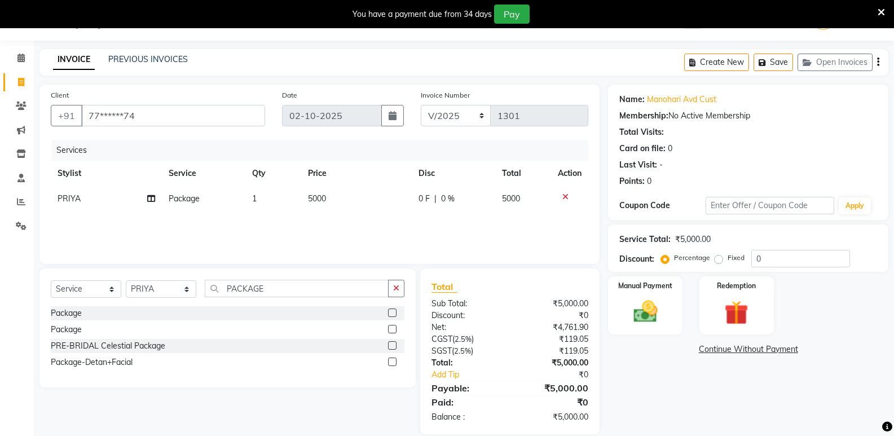
click at [578, 330] on div "₹4,761.90" at bounding box center [553, 327] width 87 height 12
click at [17, 225] on icon at bounding box center [21, 226] width 11 height 8
click at [776, 60] on button "Save" at bounding box center [772, 62] width 39 height 17
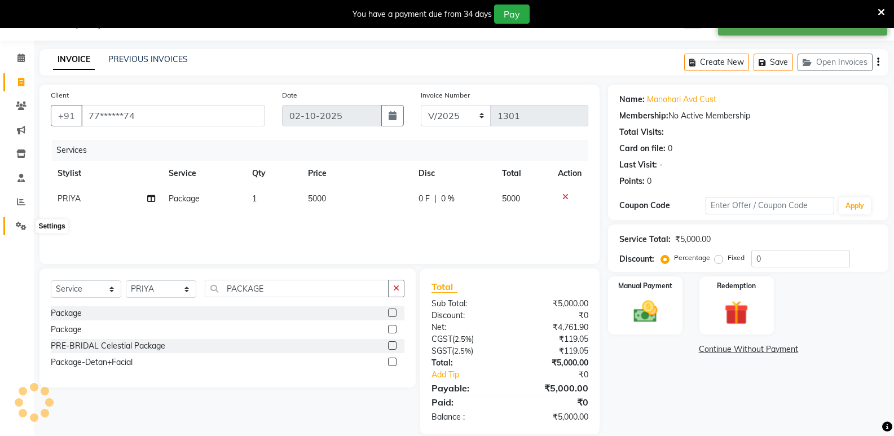
click at [20, 229] on icon at bounding box center [21, 226] width 11 height 8
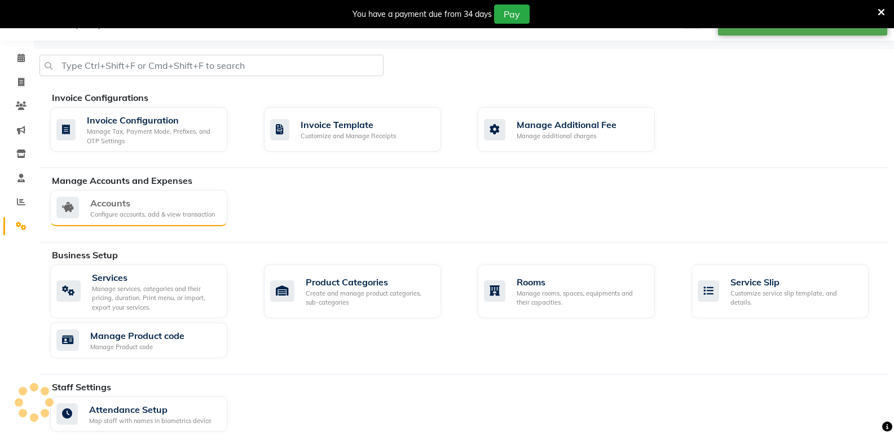
click at [134, 201] on div "Accounts" at bounding box center [152, 203] width 125 height 14
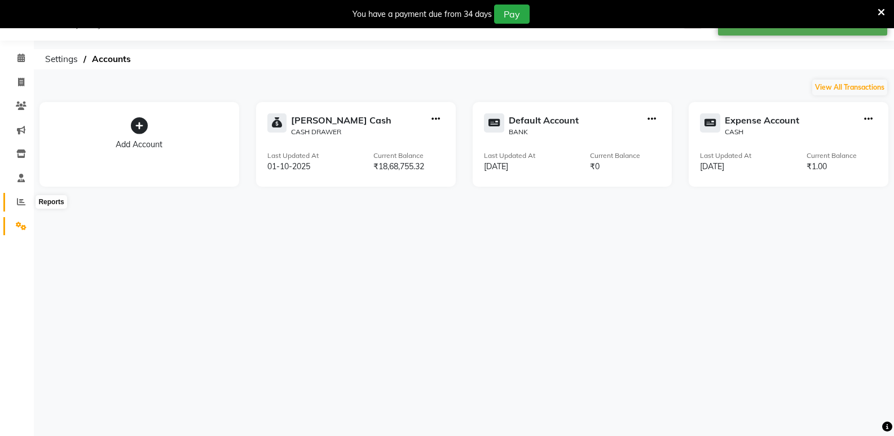
click at [24, 205] on icon at bounding box center [21, 201] width 8 height 8
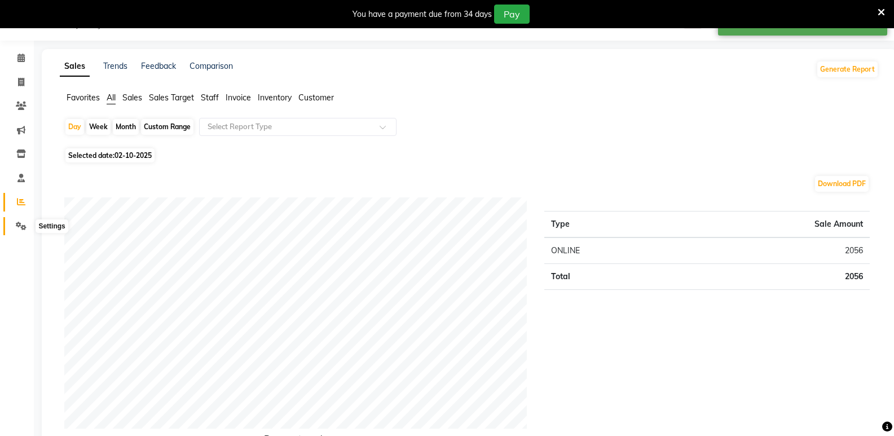
click at [21, 232] on span at bounding box center [21, 226] width 20 height 13
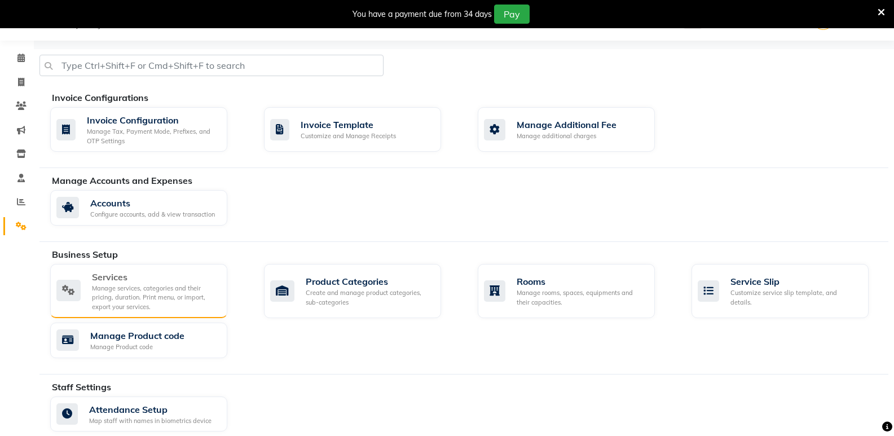
click at [126, 291] on div "Manage services, categories and their pricing, duration. Print menu, or import,…" at bounding box center [155, 298] width 126 height 28
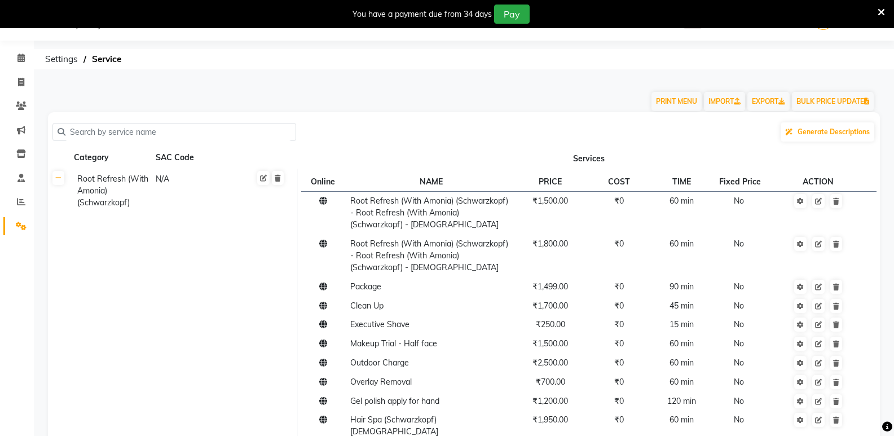
click at [20, 232] on link "Settings" at bounding box center [16, 226] width 27 height 19
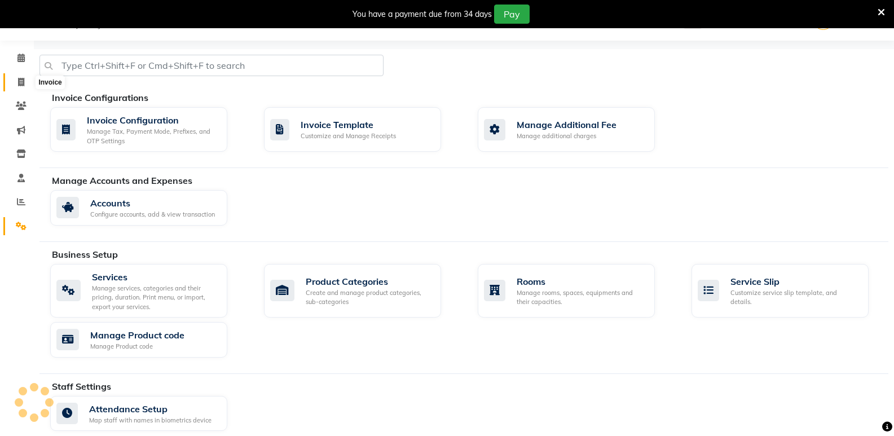
click at [18, 84] on icon at bounding box center [21, 82] width 6 height 8
select select "service"
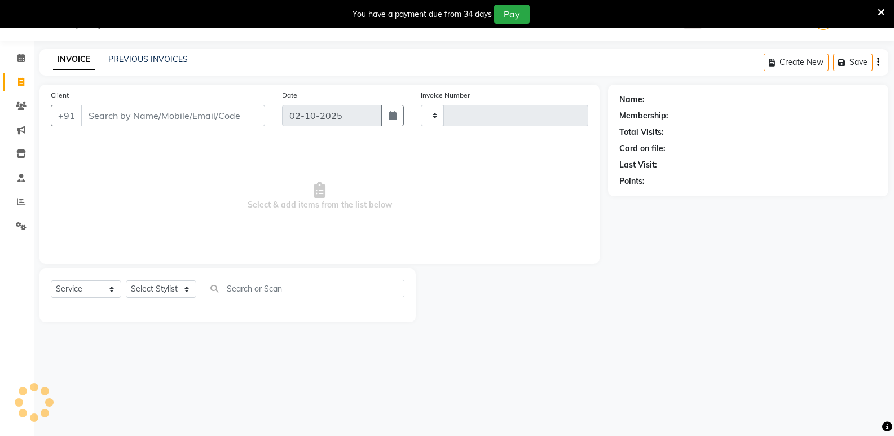
type input "1301"
select select "4611"
click at [164, 65] on div "INVOICE PREVIOUS INVOICES" at bounding box center [120, 60] width 162 height 13
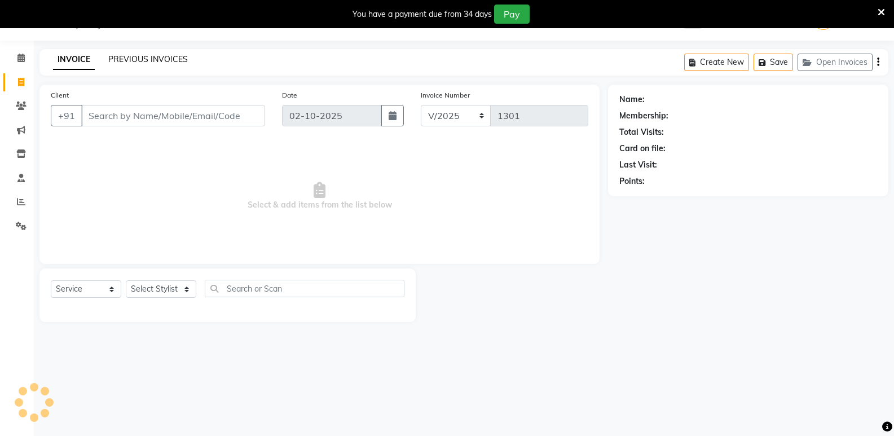
click at [160, 59] on link "PREVIOUS INVOICES" at bounding box center [147, 59] width 79 height 10
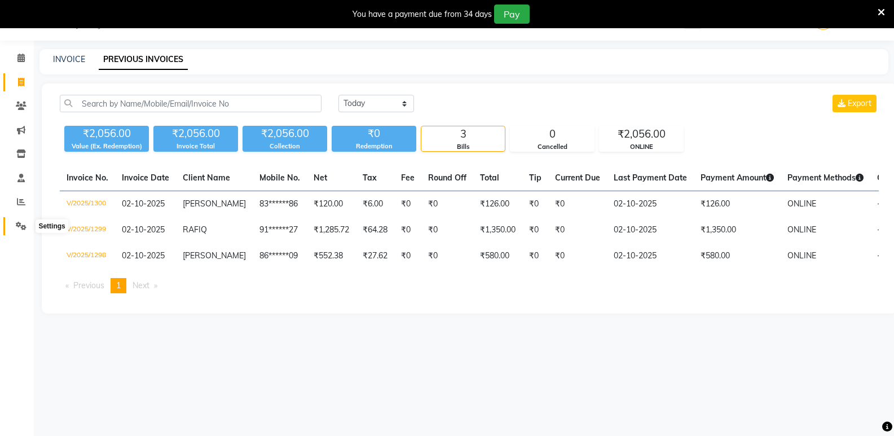
click at [19, 228] on icon at bounding box center [21, 226] width 11 height 8
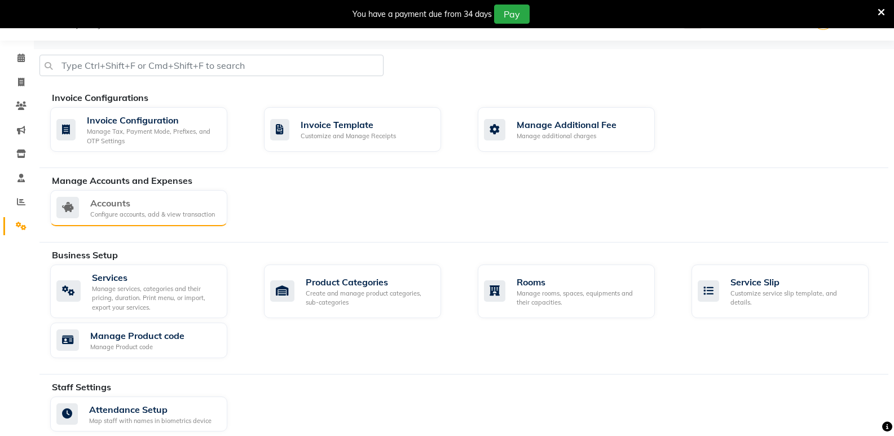
click at [122, 205] on div "Accounts" at bounding box center [152, 203] width 125 height 14
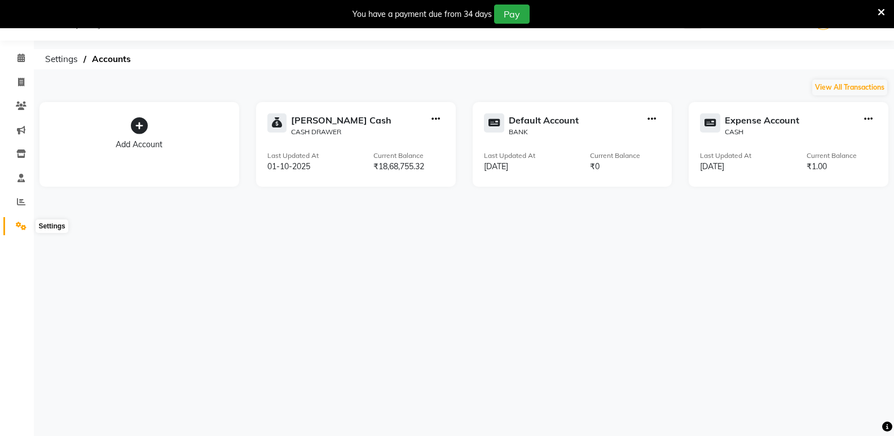
click at [17, 230] on span at bounding box center [21, 226] width 20 height 13
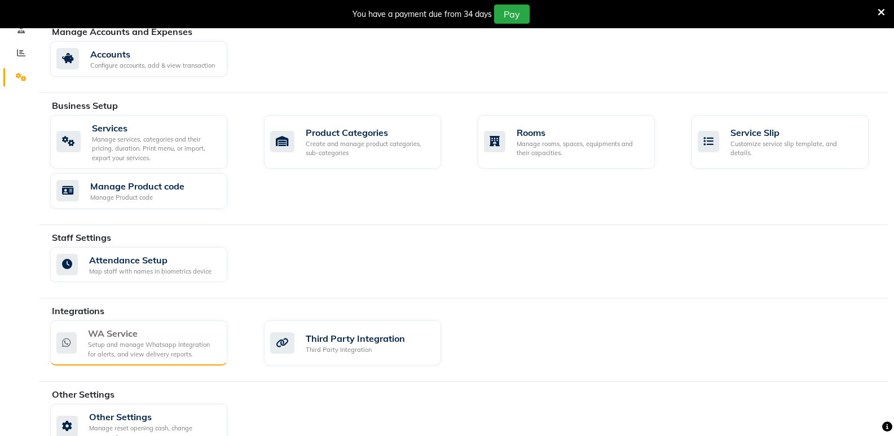
scroll to position [205, 0]
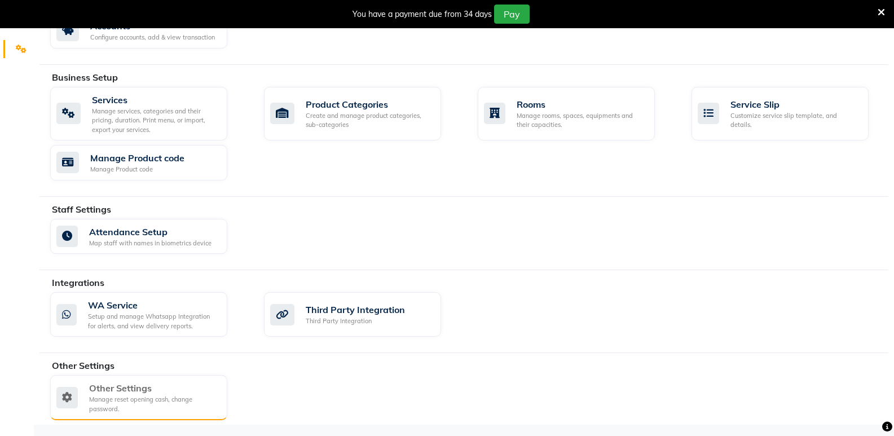
click at [144, 396] on div "Manage reset opening cash, change password." at bounding box center [153, 404] width 129 height 19
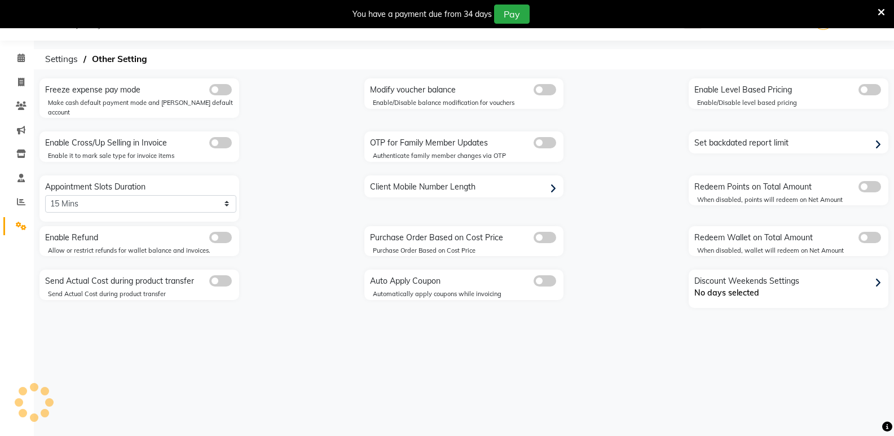
scroll to position [28, 0]
select select "0: 5"
click at [15, 231] on span at bounding box center [21, 226] width 20 height 13
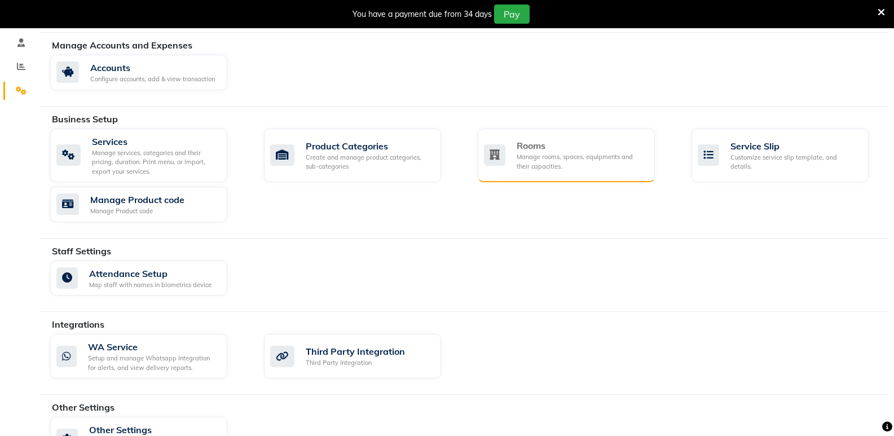
scroll to position [197, 0]
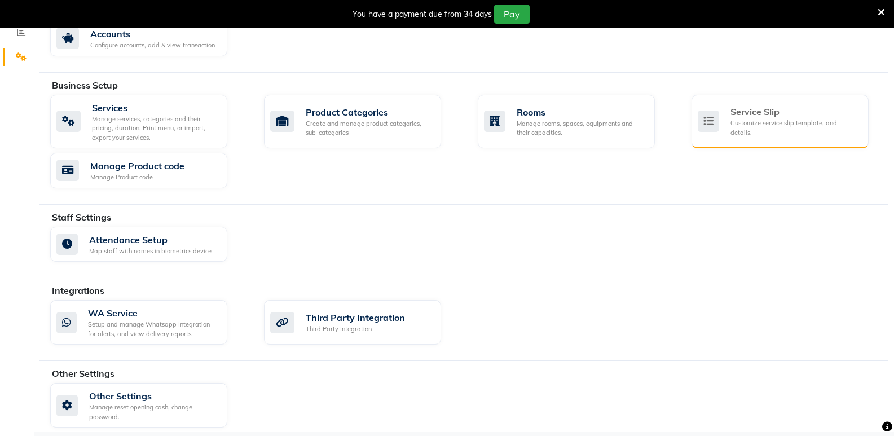
click at [726, 132] on div "Service Slip Customize service slip template, and details." at bounding box center [778, 121] width 162 height 32
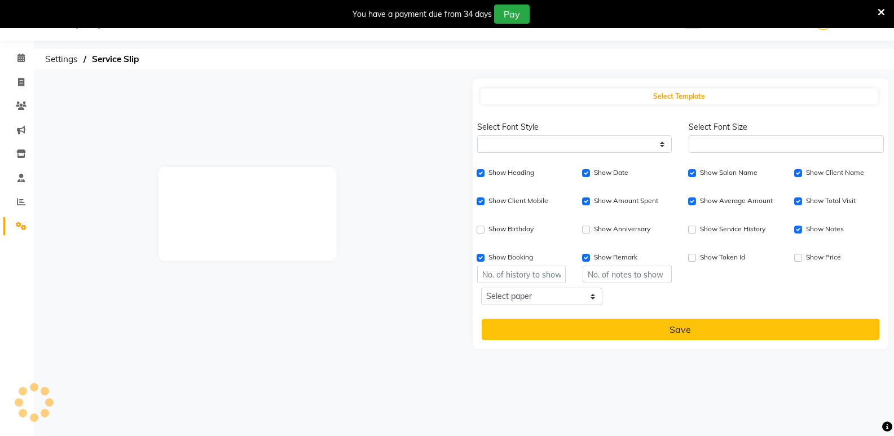
select select "'Poppins', sans-serif"
type input "1"
checkbox input "true"
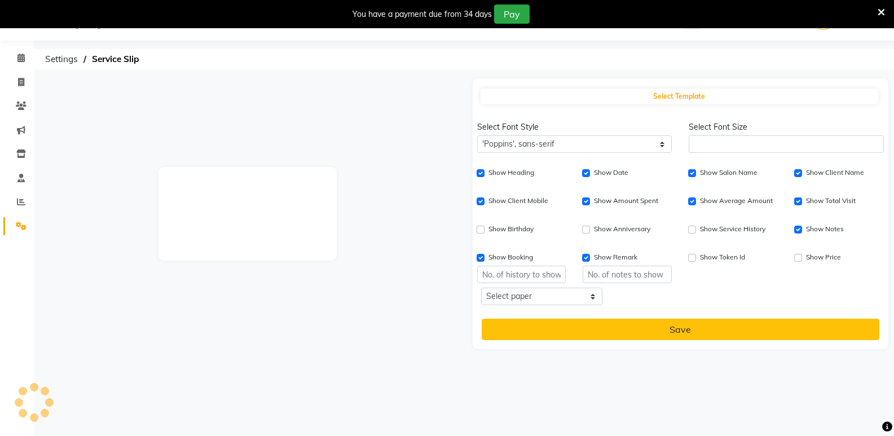
checkbox input "true"
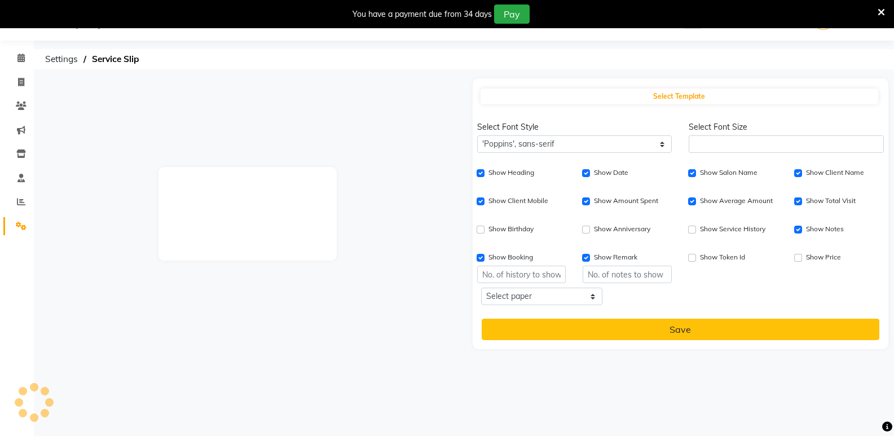
checkbox input "true"
checkbox input "false"
type input "1"
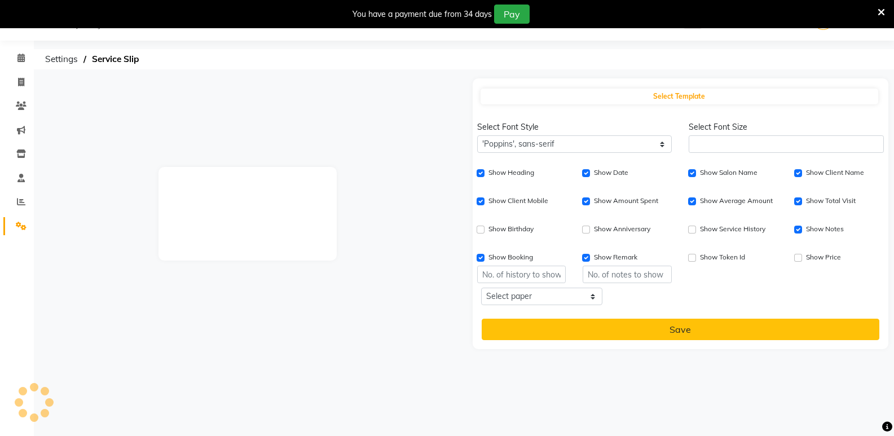
select select
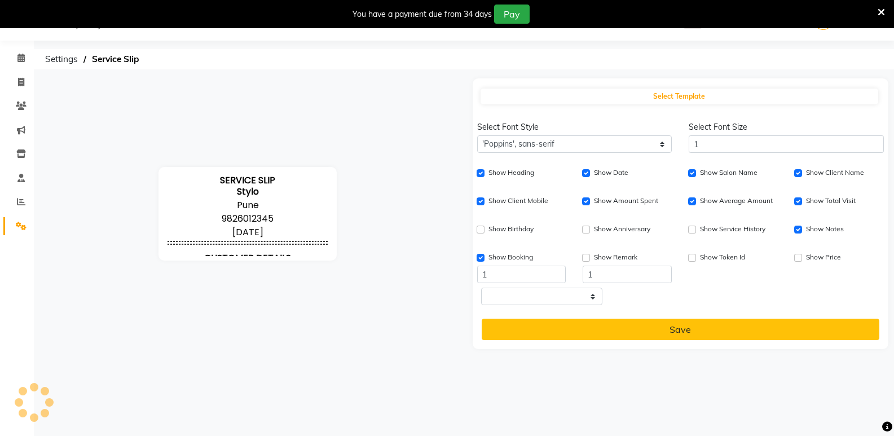
scroll to position [52, 0]
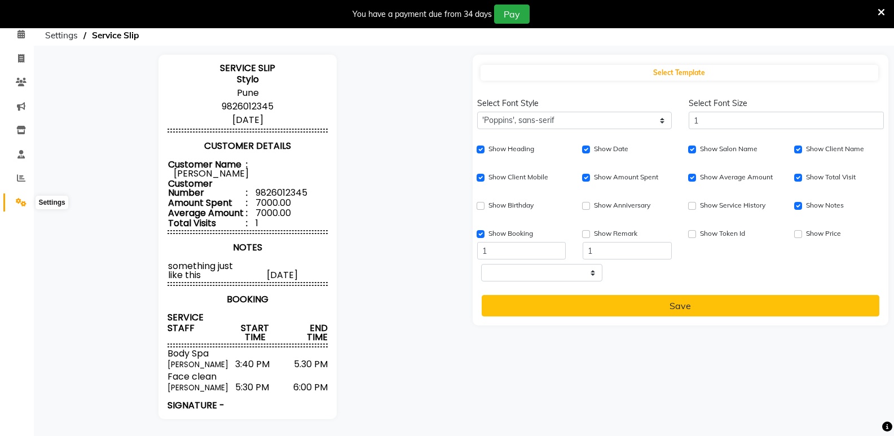
click at [21, 201] on icon at bounding box center [21, 202] width 11 height 8
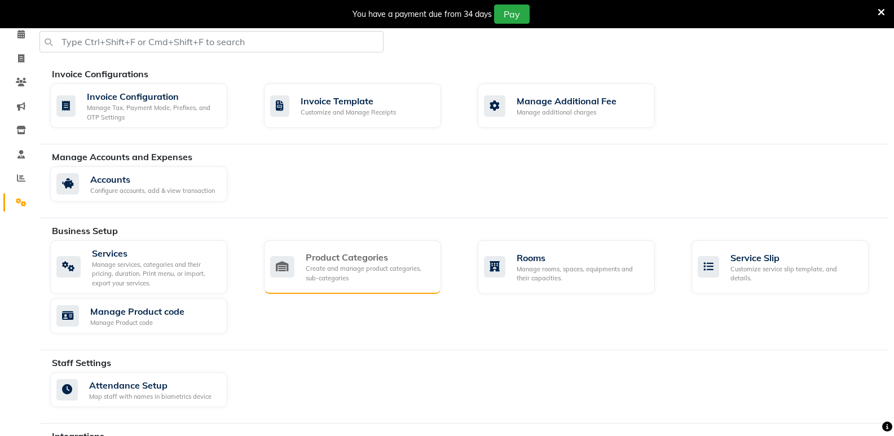
click at [331, 282] on div "Create and manage product categories, sub-categories" at bounding box center [369, 273] width 126 height 19
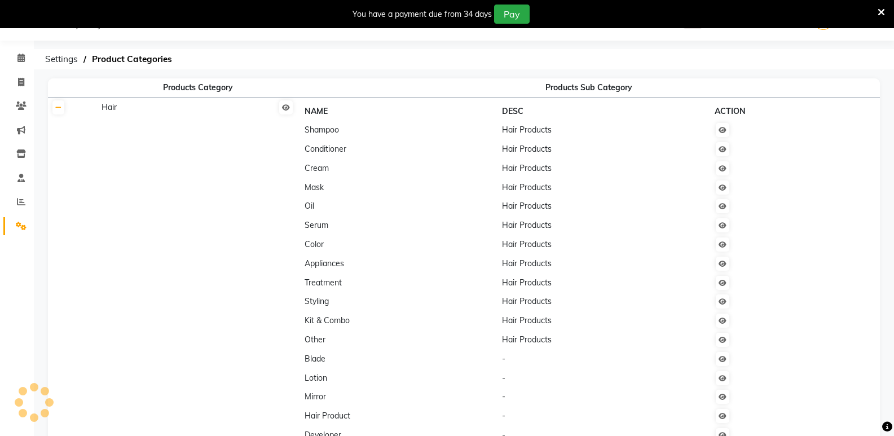
scroll to position [52, 0]
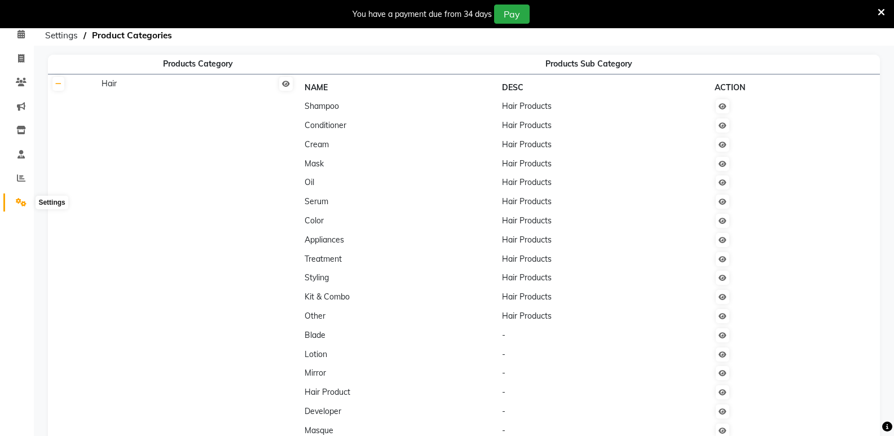
click at [23, 205] on icon at bounding box center [21, 202] width 11 height 8
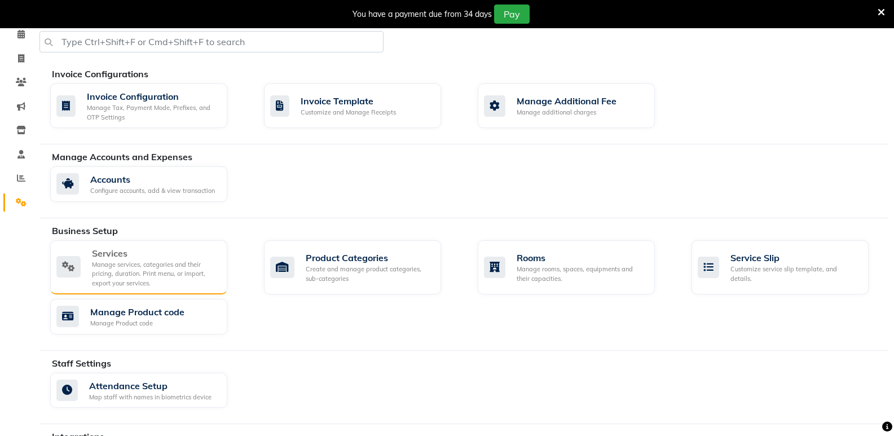
click at [180, 260] on div "Manage services, categories and their pricing, duration. Print menu, or import,…" at bounding box center [155, 274] width 126 height 28
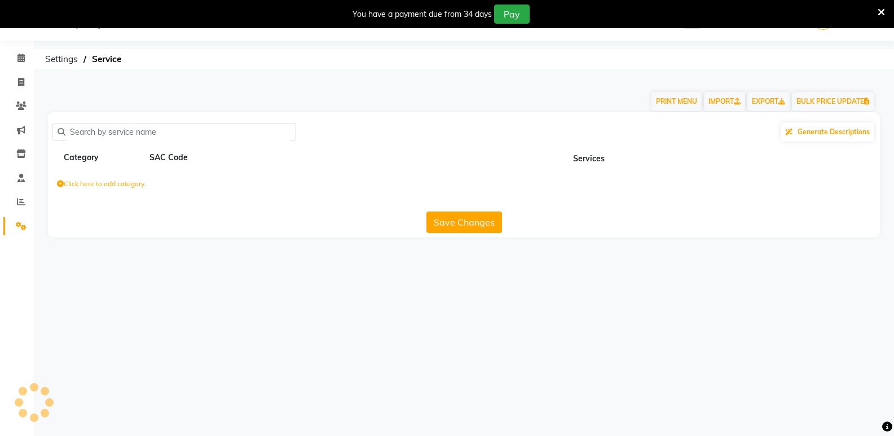
scroll to position [28, 0]
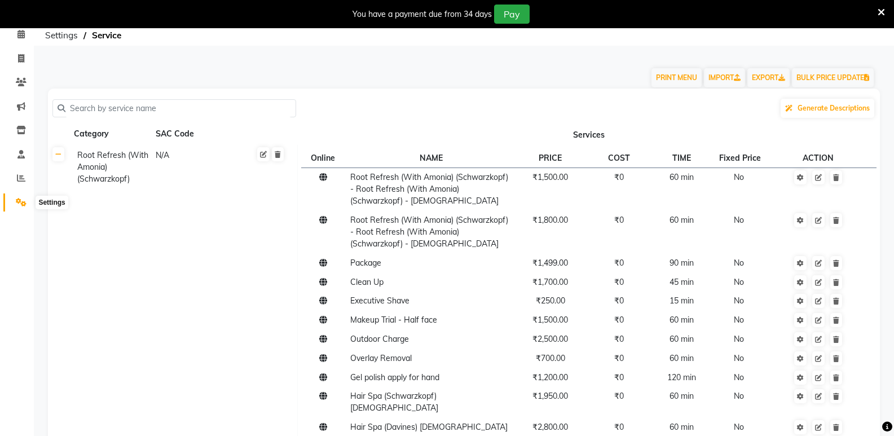
click at [20, 202] on icon at bounding box center [21, 202] width 11 height 8
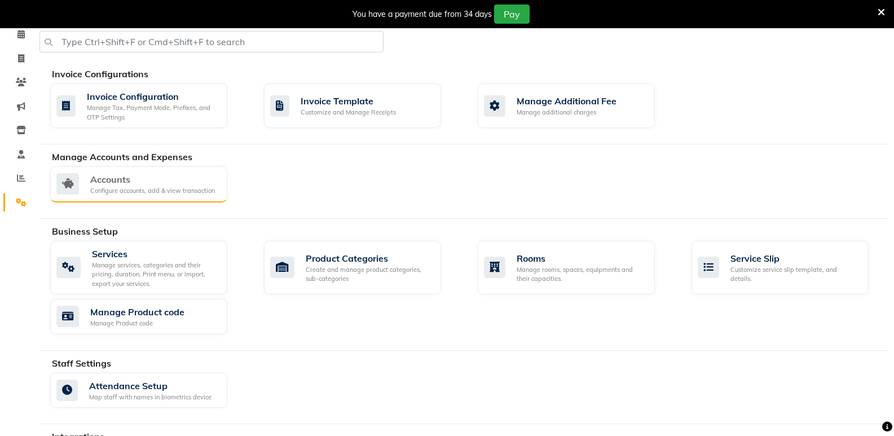
click at [162, 178] on div "Accounts" at bounding box center [152, 180] width 125 height 14
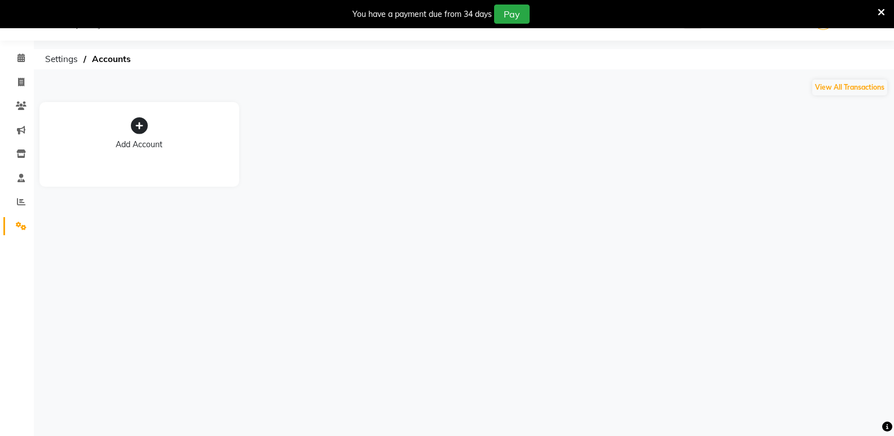
scroll to position [28, 0]
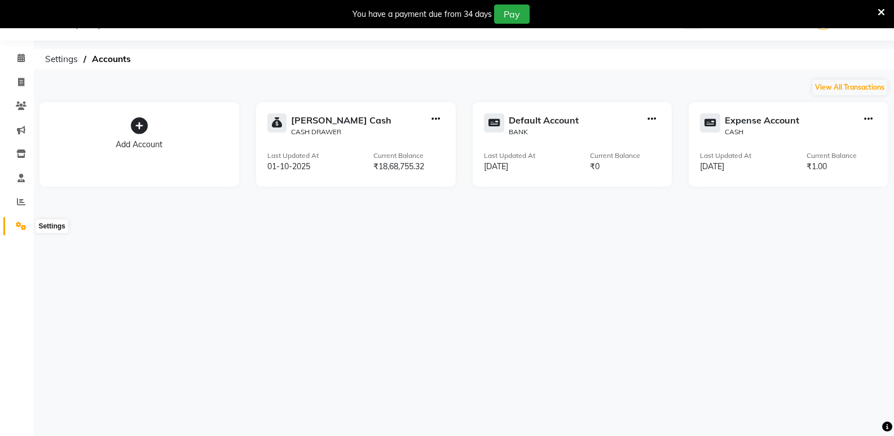
click at [23, 222] on icon at bounding box center [21, 226] width 11 height 8
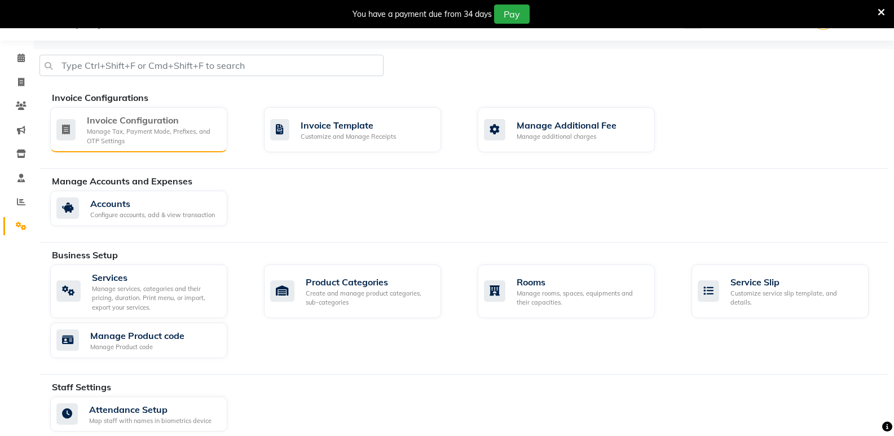
click at [183, 144] on div "Manage Tax, Payment Mode, Prefixes, and OTP Settings" at bounding box center [152, 136] width 131 height 19
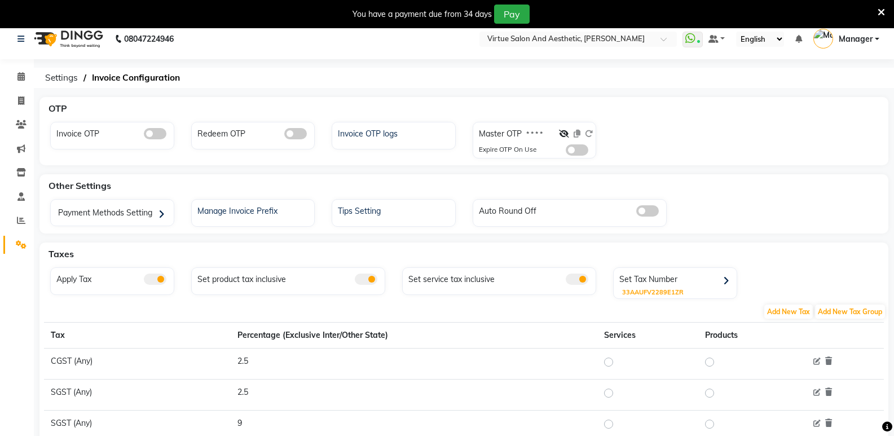
scroll to position [5, 0]
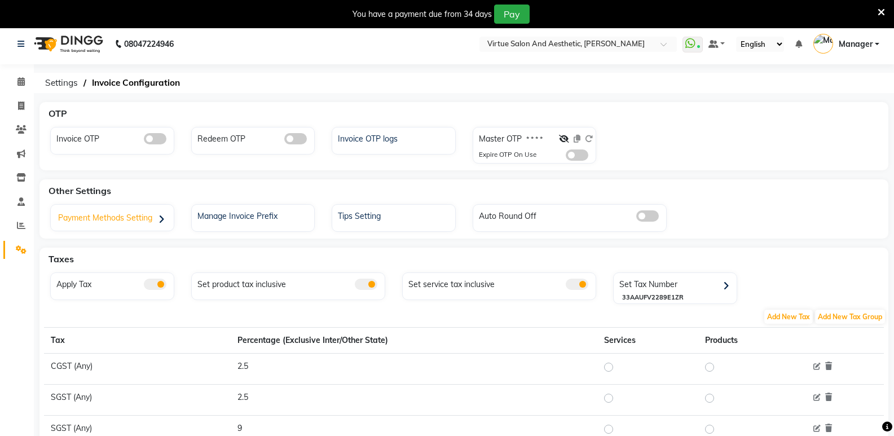
click at [138, 218] on div "Payment Methods Setting" at bounding box center [114, 218] width 120 height 23
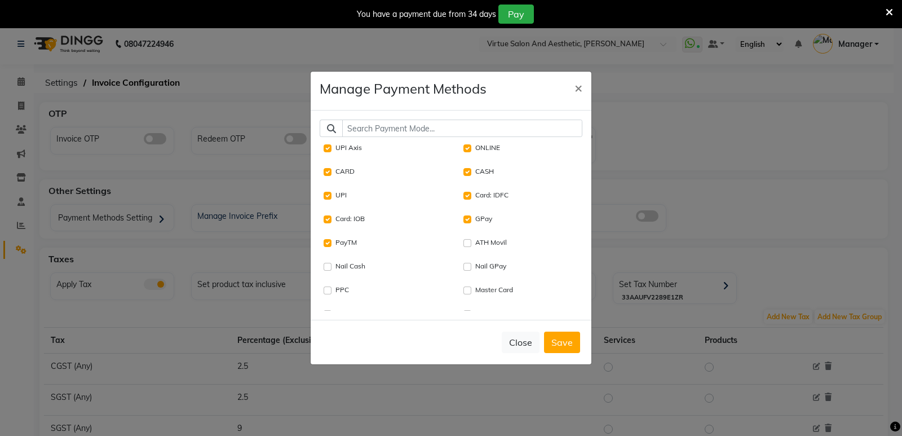
click at [352, 149] on label "UPI Axis" at bounding box center [348, 148] width 26 height 10
click at [332, 149] on Axis "UPI Axis" at bounding box center [328, 148] width 8 height 8
checkbox Axis "false"
click at [352, 219] on label "Card: IOB" at bounding box center [349, 219] width 29 height 10
click at [332, 219] on IOB "Card: IOB" at bounding box center [328, 219] width 8 height 8
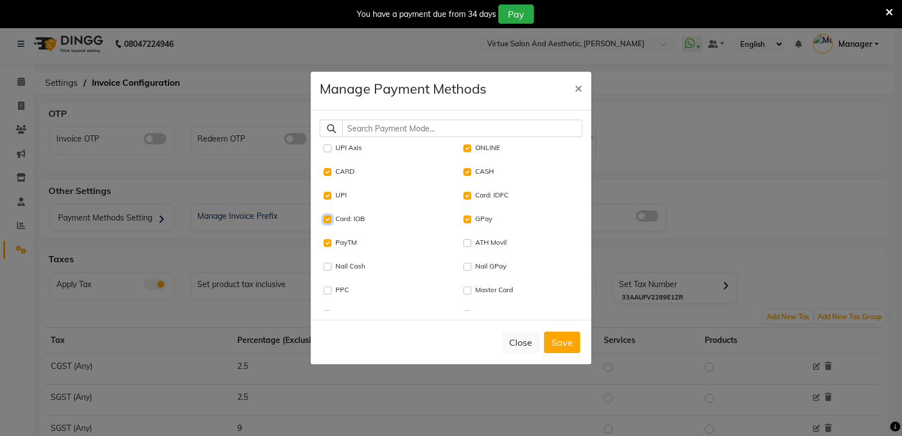
checkbox IOB "false"
click at [347, 245] on label "PayTM" at bounding box center [345, 242] width 21 height 10
click at [332, 245] on input "PayTM" at bounding box center [328, 243] width 8 height 8
checkbox input "false"
click at [475, 171] on label "CASH" at bounding box center [484, 171] width 19 height 10
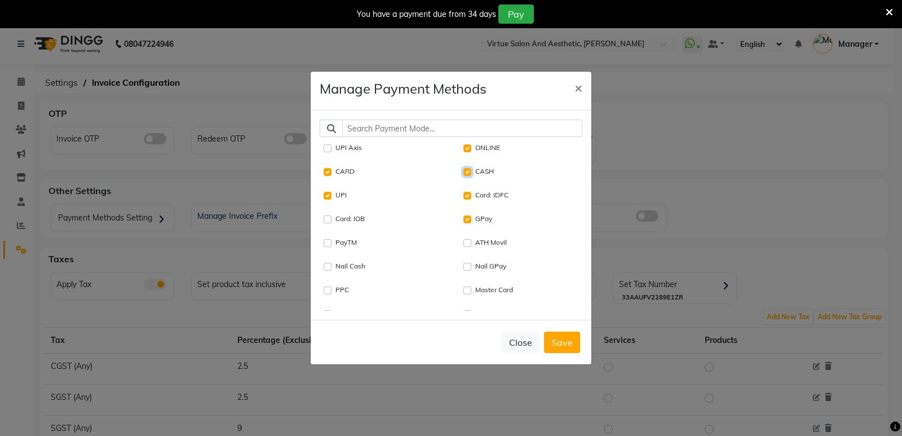
click at [471, 171] on input "CASH" at bounding box center [467, 172] width 8 height 8
click at [475, 171] on label "CASH" at bounding box center [484, 171] width 19 height 10
click at [471, 171] on input "CASH" at bounding box center [467, 172] width 8 height 8
checkbox input "true"
click at [466, 195] on IDFC "Card: IDFC" at bounding box center [467, 196] width 8 height 8
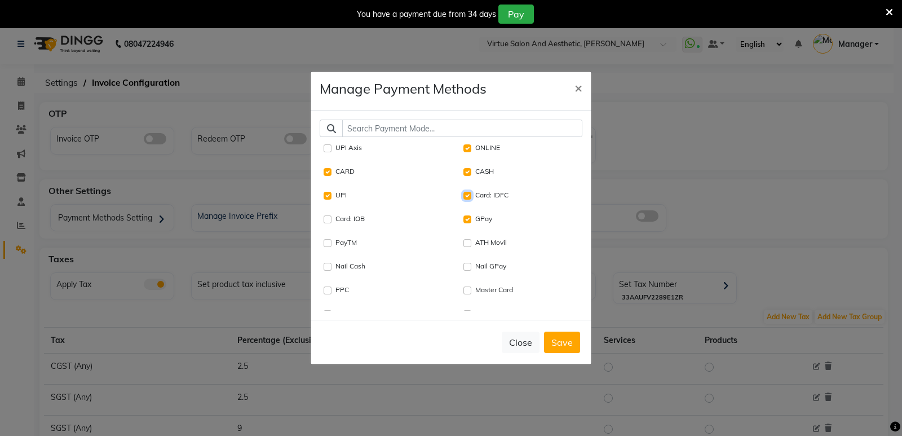
checkbox IDFC "false"
click at [556, 340] on button "Save" at bounding box center [562, 342] width 36 height 21
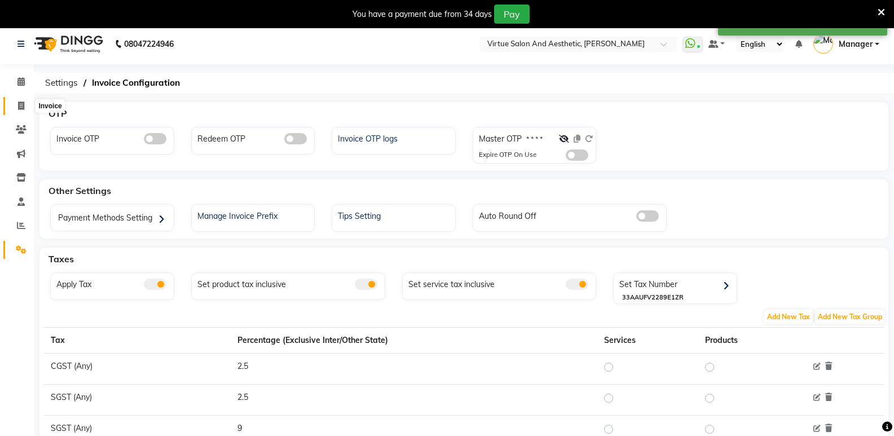
click at [24, 105] on icon at bounding box center [21, 105] width 6 height 8
select select "service"
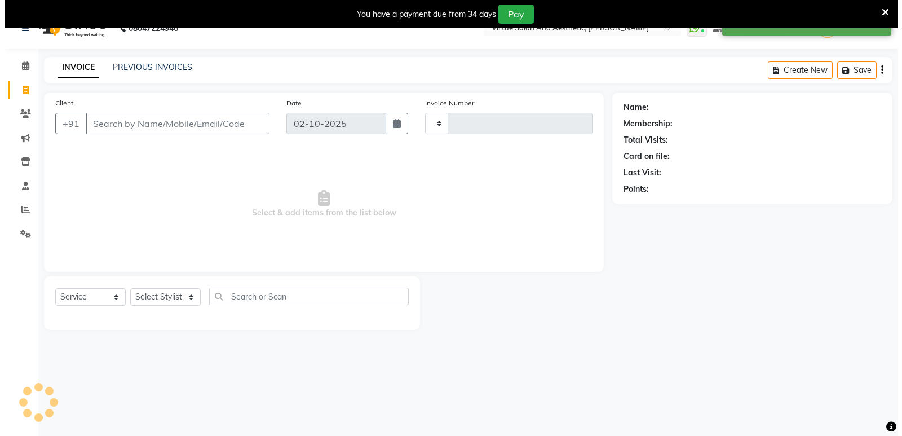
scroll to position [28, 0]
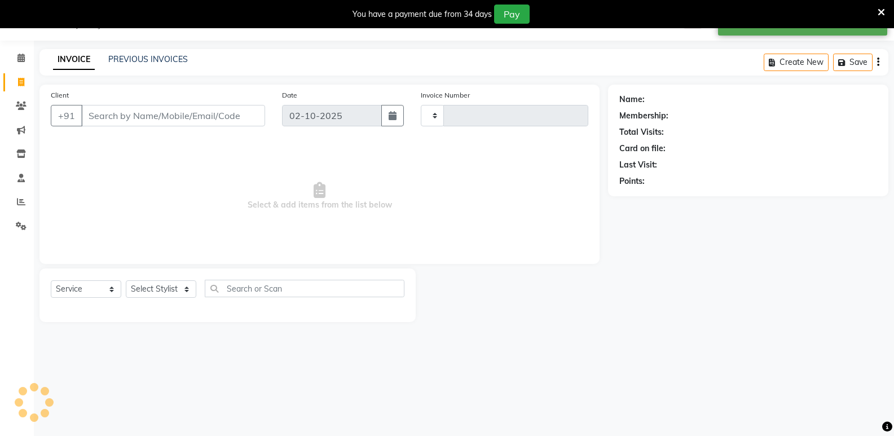
type input "1301"
select select "4611"
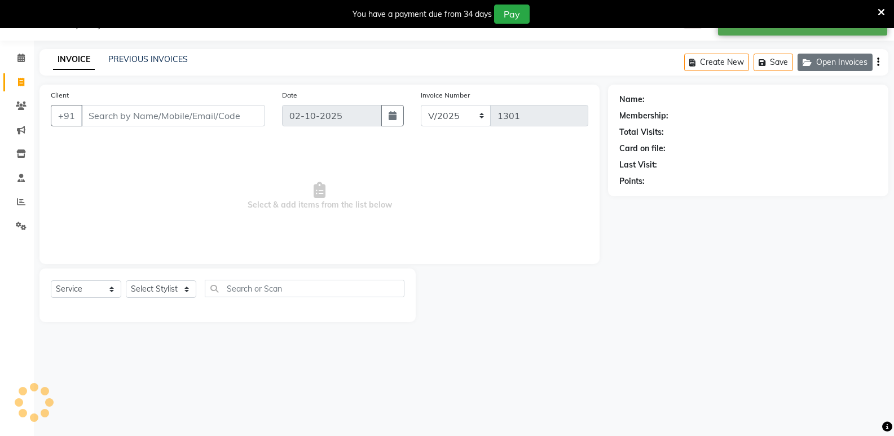
click at [811, 63] on icon "button" at bounding box center [809, 63] width 14 height 8
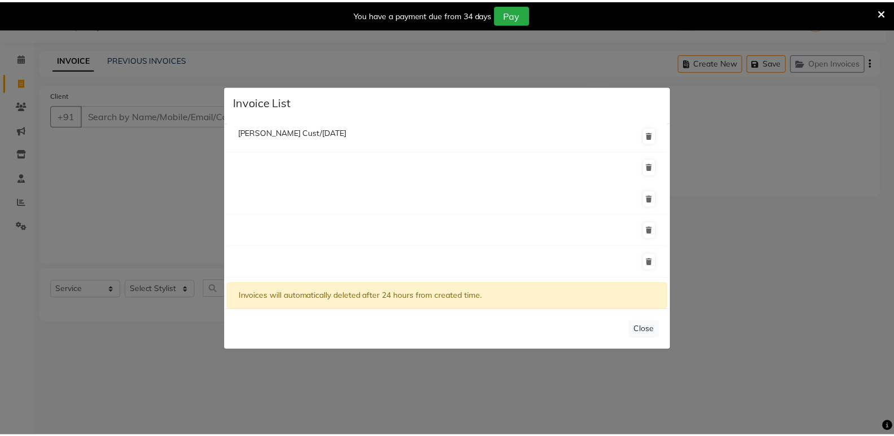
scroll to position [0, 0]
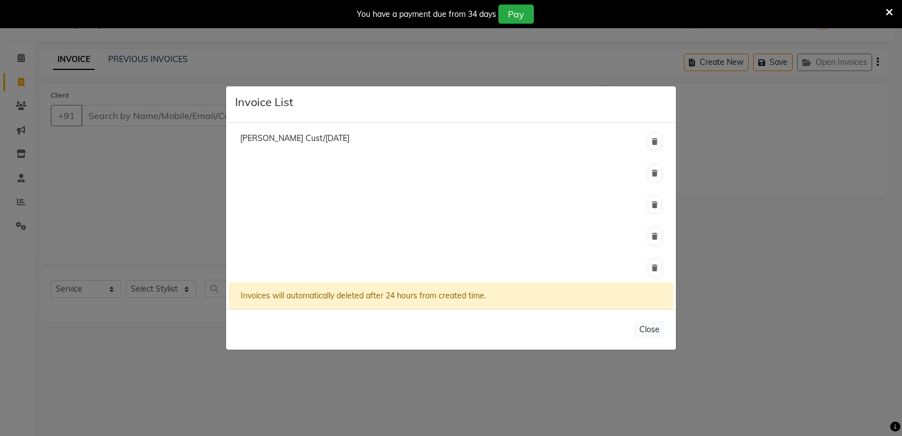
click at [19, 87] on ngb-modal-window "Invoice List [PERSON_NAME] Cust/[DATE] Invoices will automatically deleted afte…" at bounding box center [451, 218] width 902 height 436
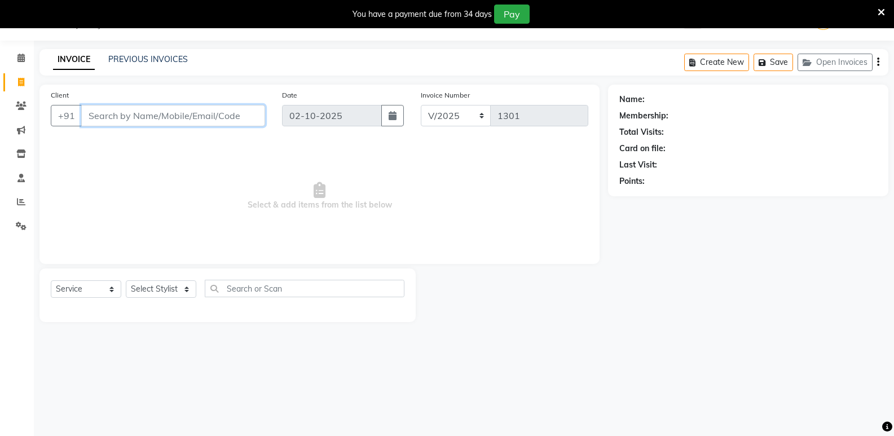
click at [149, 114] on input "Client" at bounding box center [173, 115] width 184 height 21
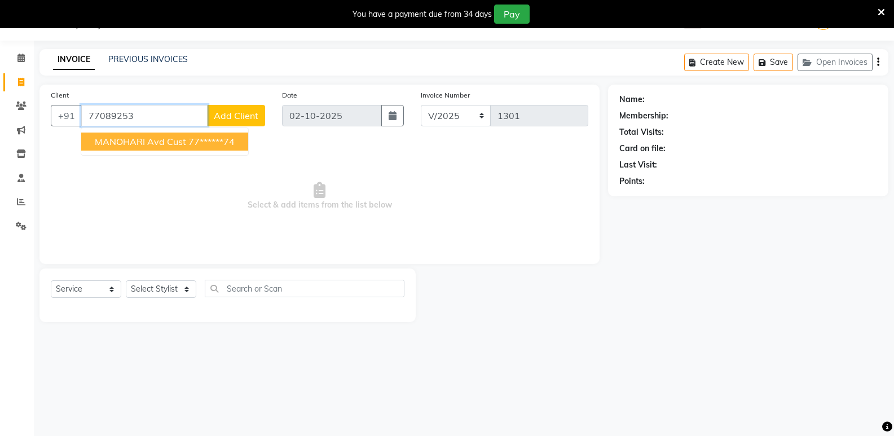
click at [137, 145] on span "MANOHARI Avd Cust" at bounding box center [140, 141] width 91 height 11
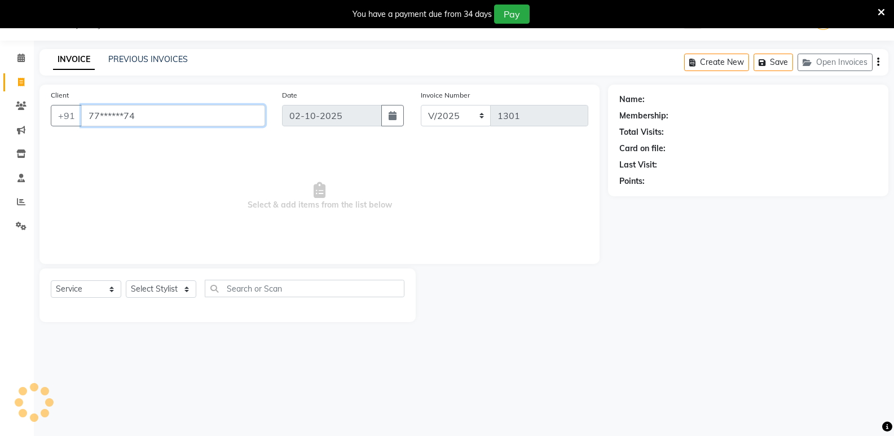
type input "77******74"
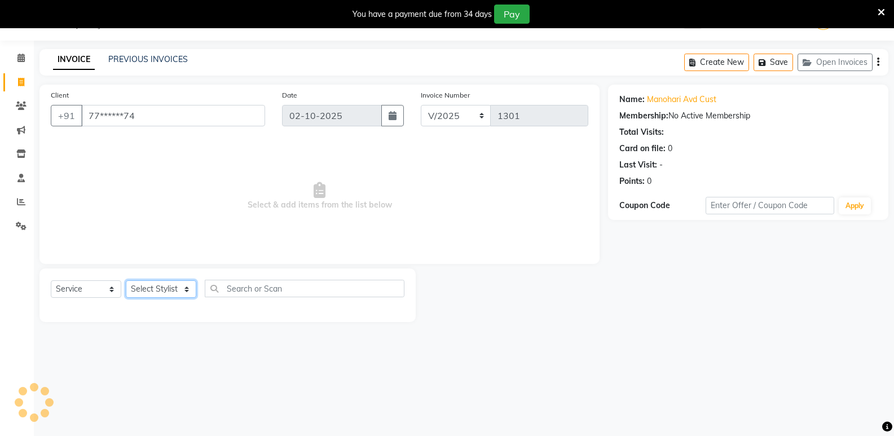
click at [169, 289] on select "Select Stylist [PERSON_NAME] [PERSON_NAME] Manager [PERSON_NAME] PRIYA [PERSON_…" at bounding box center [161, 288] width 70 height 17
select select "44177"
click at [126, 280] on select "Select Stylist [PERSON_NAME] [PERSON_NAME] Manager [PERSON_NAME] PRIYA [PERSON_…" at bounding box center [161, 288] width 70 height 17
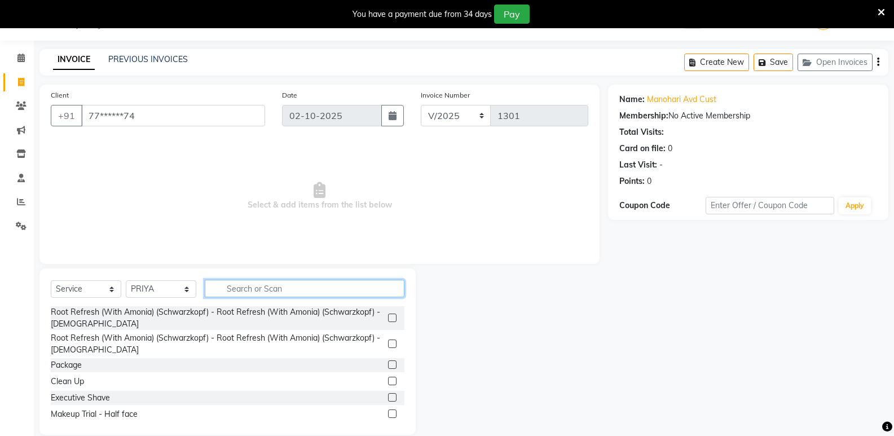
click at [235, 288] on input "text" at bounding box center [305, 288] width 200 height 17
click at [236, 288] on input "text" at bounding box center [305, 288] width 200 height 17
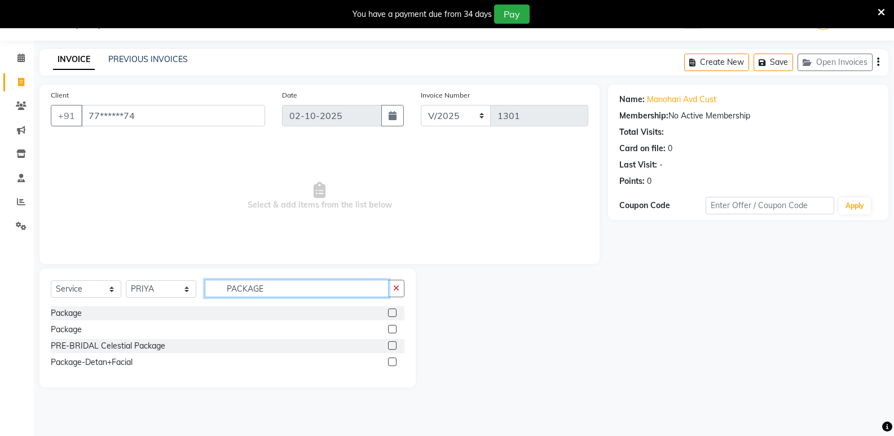
type input "PACKAGE"
click at [394, 313] on label at bounding box center [392, 312] width 8 height 8
click at [394, 313] on input "checkbox" at bounding box center [391, 313] width 7 height 7
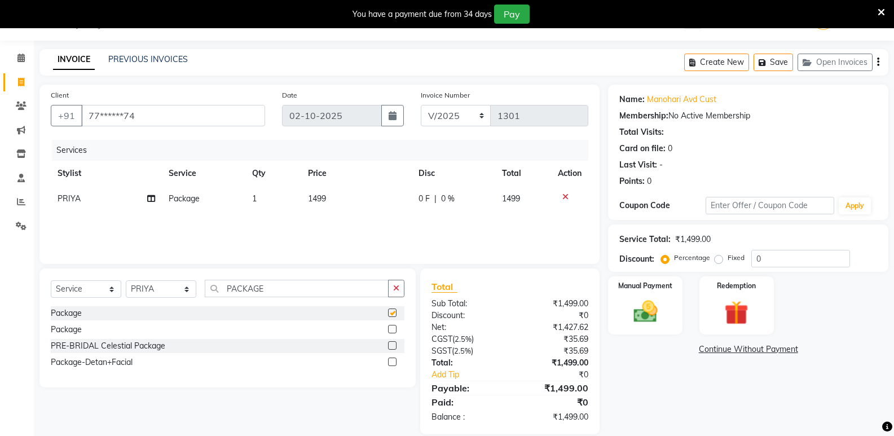
checkbox input "false"
click at [319, 201] on span "1499" at bounding box center [317, 198] width 18 height 10
select select "44177"
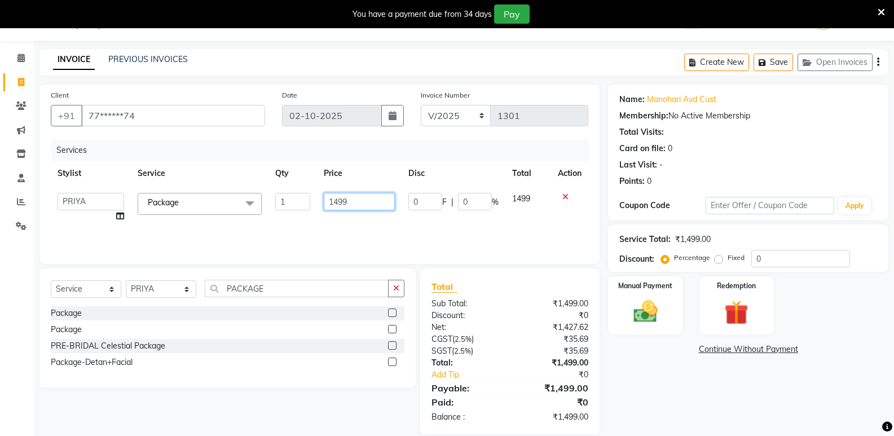
click at [353, 200] on input "1499" at bounding box center [359, 201] width 70 height 17
type input "1"
type input "5250"
click at [683, 426] on div "Name: Manohari Avd Cust Membership: No Active Membership Total Visits: Card on …" at bounding box center [752, 260] width 289 height 350
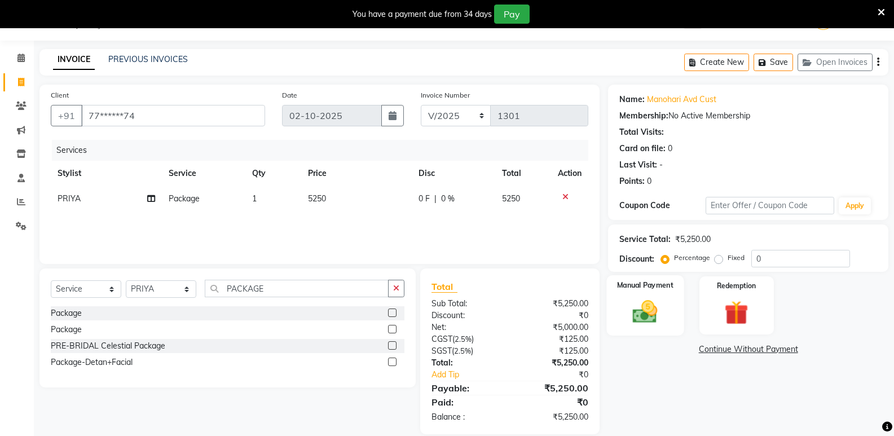
click at [633, 321] on img at bounding box center [645, 311] width 40 height 29
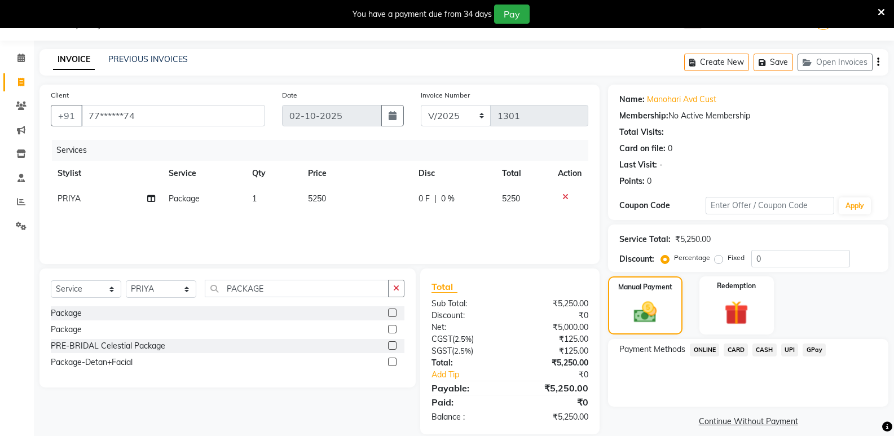
click at [708, 350] on span "ONLINE" at bounding box center [704, 349] width 29 height 13
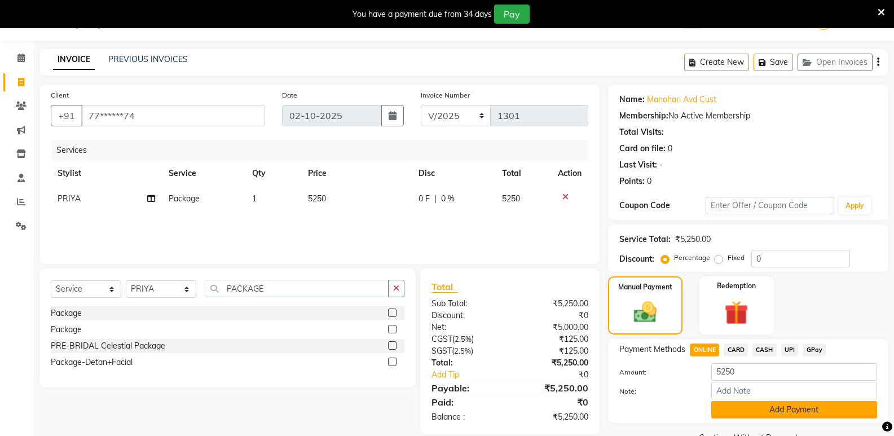
click at [735, 406] on button "Add Payment" at bounding box center [794, 409] width 166 height 17
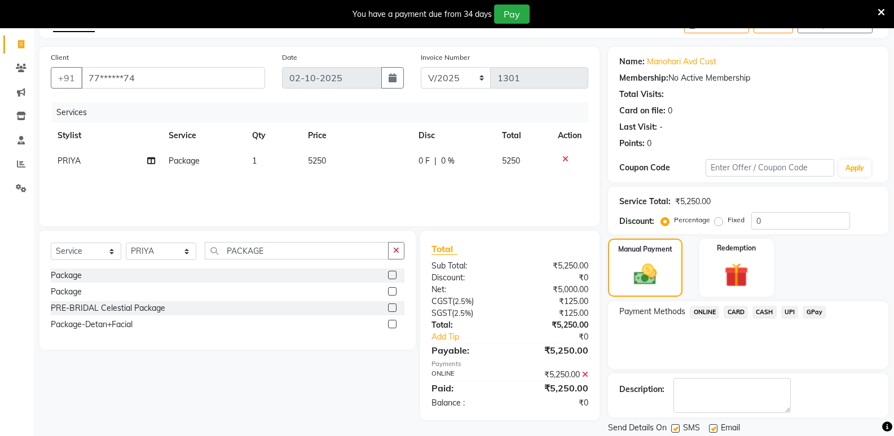
scroll to position [103, 0]
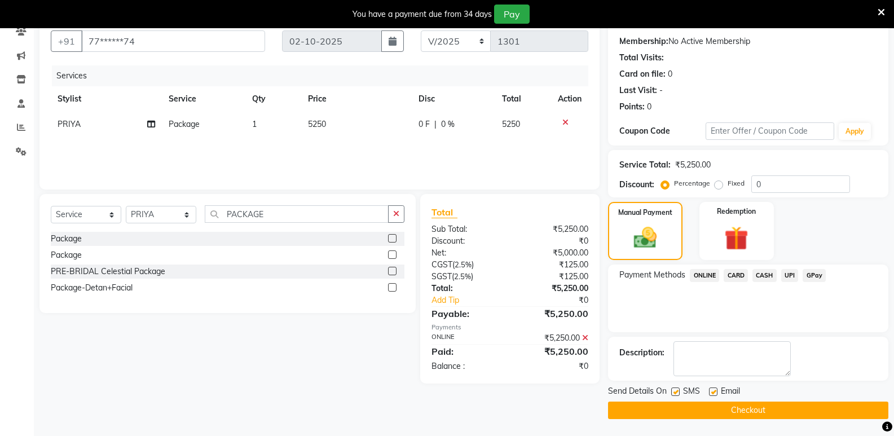
click at [732, 403] on button "Checkout" at bounding box center [748, 409] width 280 height 17
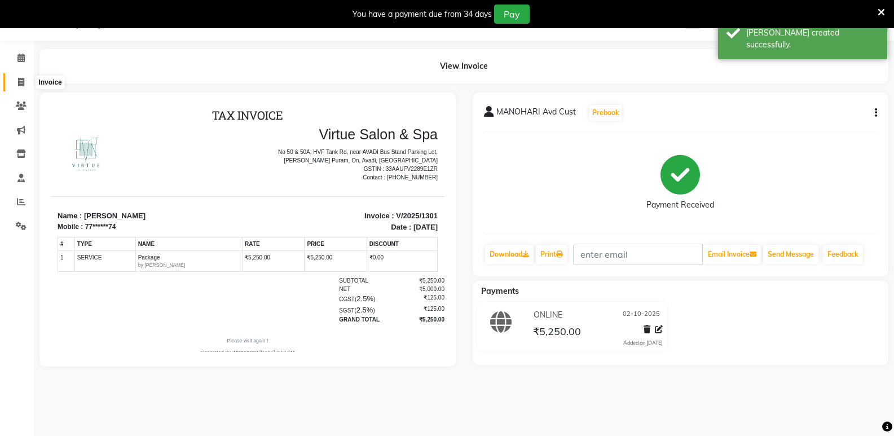
click at [20, 82] on icon at bounding box center [21, 82] width 6 height 8
select select "service"
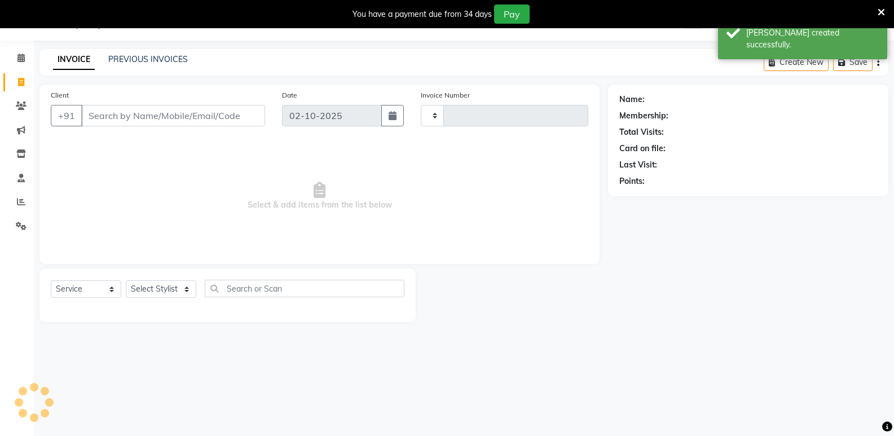
type input "1302"
select select "4611"
click at [164, 59] on link "PREVIOUS INVOICES" at bounding box center [147, 59] width 79 height 10
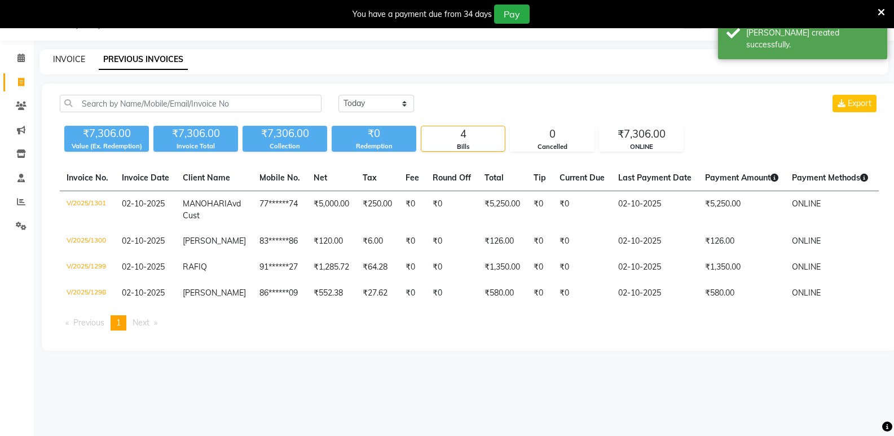
click at [76, 61] on link "INVOICE" at bounding box center [69, 59] width 32 height 10
select select "service"
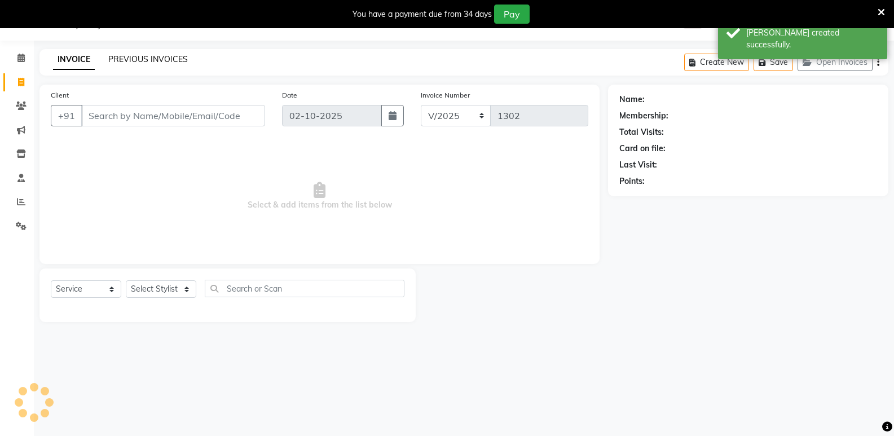
click at [143, 61] on link "PREVIOUS INVOICES" at bounding box center [147, 59] width 79 height 10
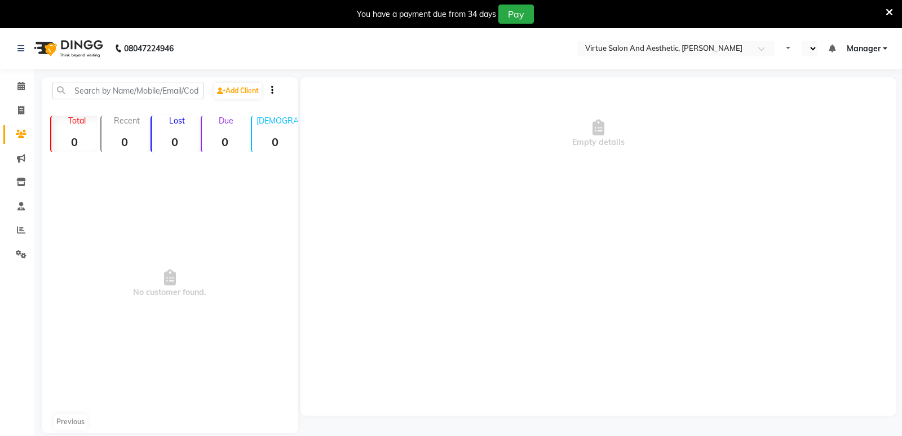
select select "en"
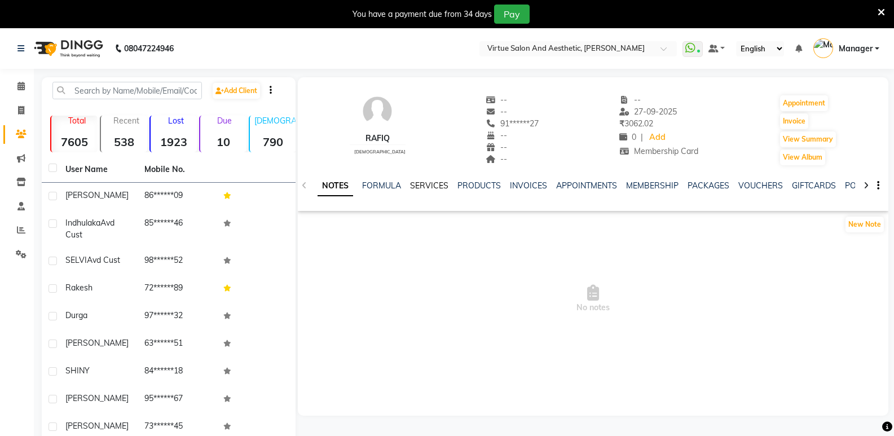
click at [435, 184] on link "SERVICES" at bounding box center [429, 185] width 38 height 10
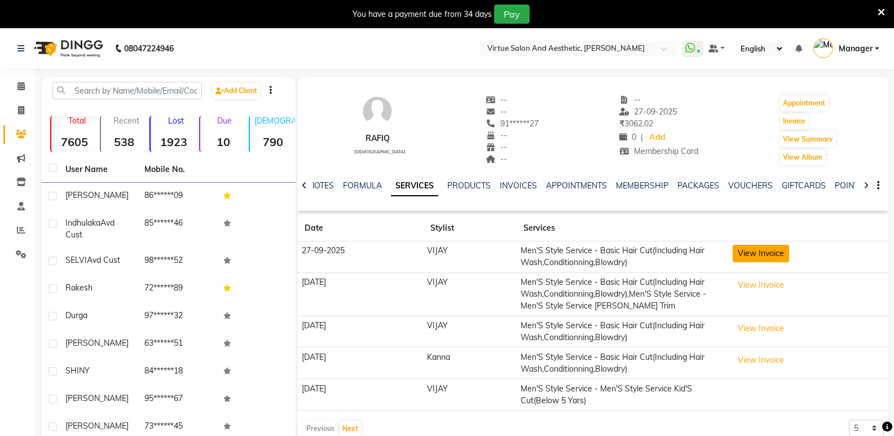
click at [754, 248] on button "View Invoice" at bounding box center [760, 253] width 56 height 17
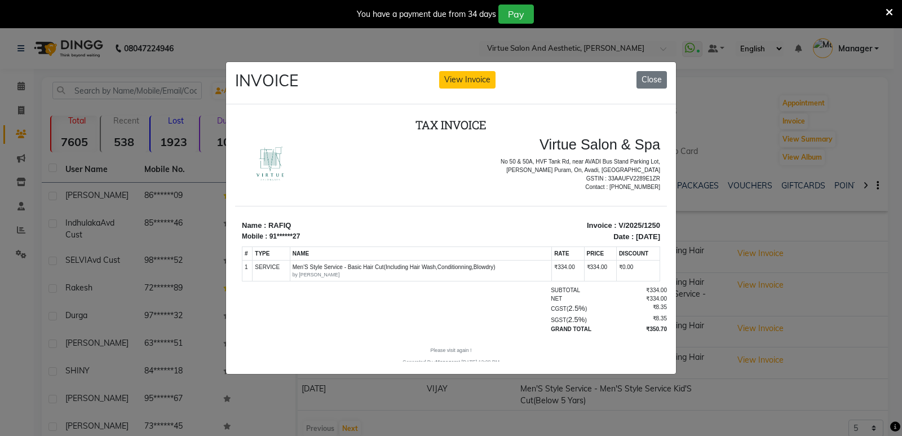
drag, startPoint x: 650, startPoint y: 73, endPoint x: 652, endPoint y: 94, distance: 20.4
click at [649, 73] on button "Close" at bounding box center [652, 79] width 30 height 17
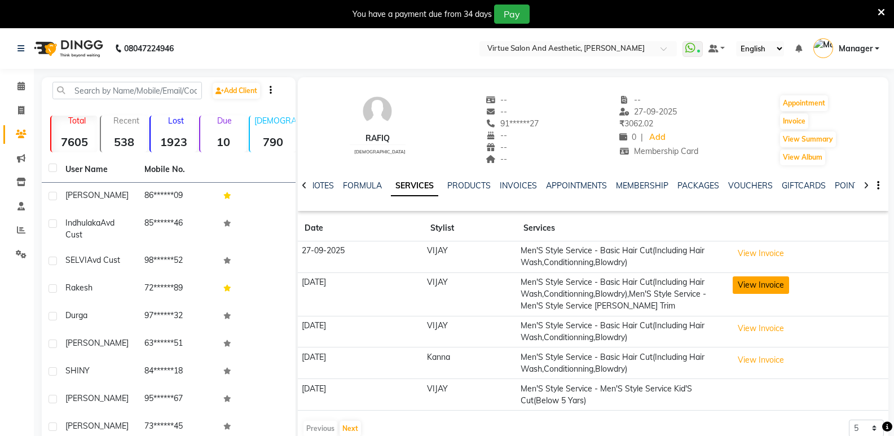
click at [765, 285] on button "View Invoice" at bounding box center [760, 284] width 56 height 17
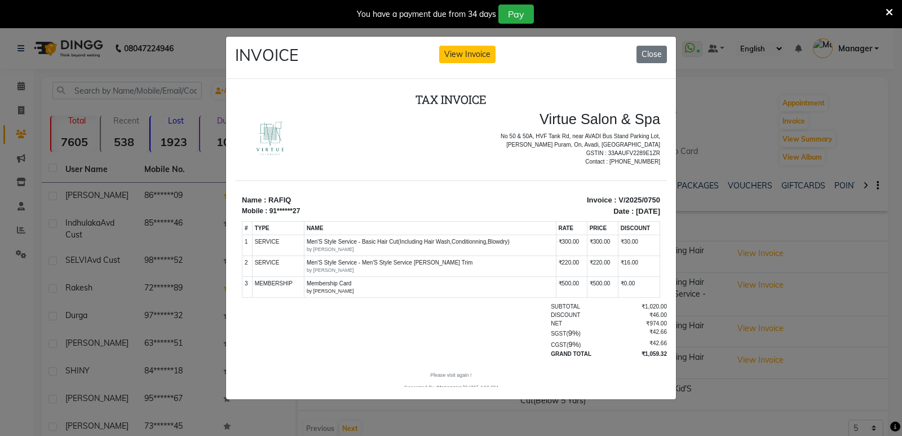
click at [767, 93] on ngb-modal-window "INVOICE View Invoice Close" at bounding box center [451, 218] width 902 height 436
